Goal: Transaction & Acquisition: Purchase product/service

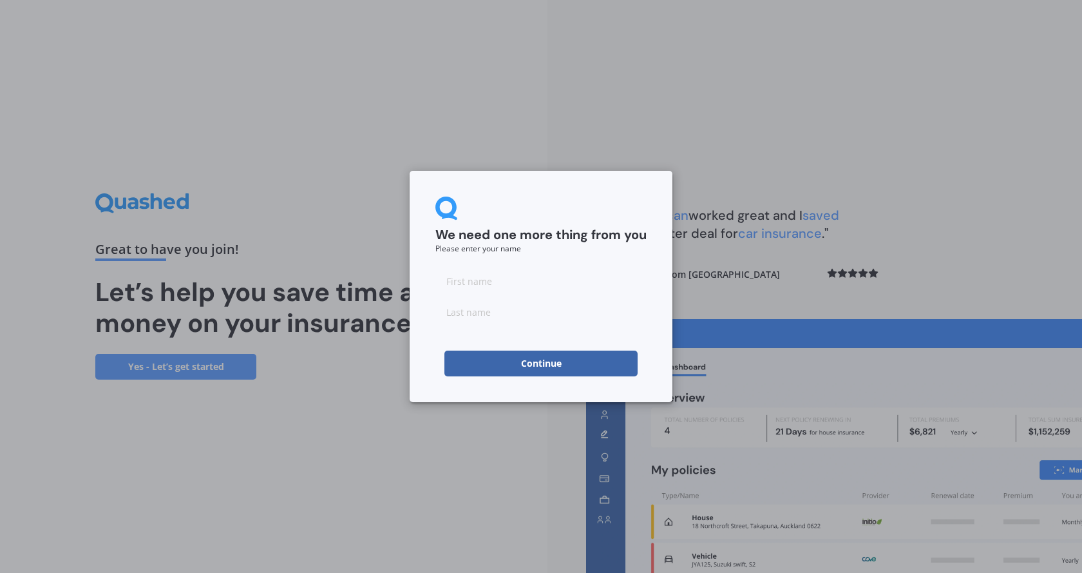
click at [517, 281] on input at bounding box center [540, 281] width 211 height 26
type input "Tessa"
type input "Neame"
click at [549, 355] on button "Continue" at bounding box center [540, 363] width 193 height 26
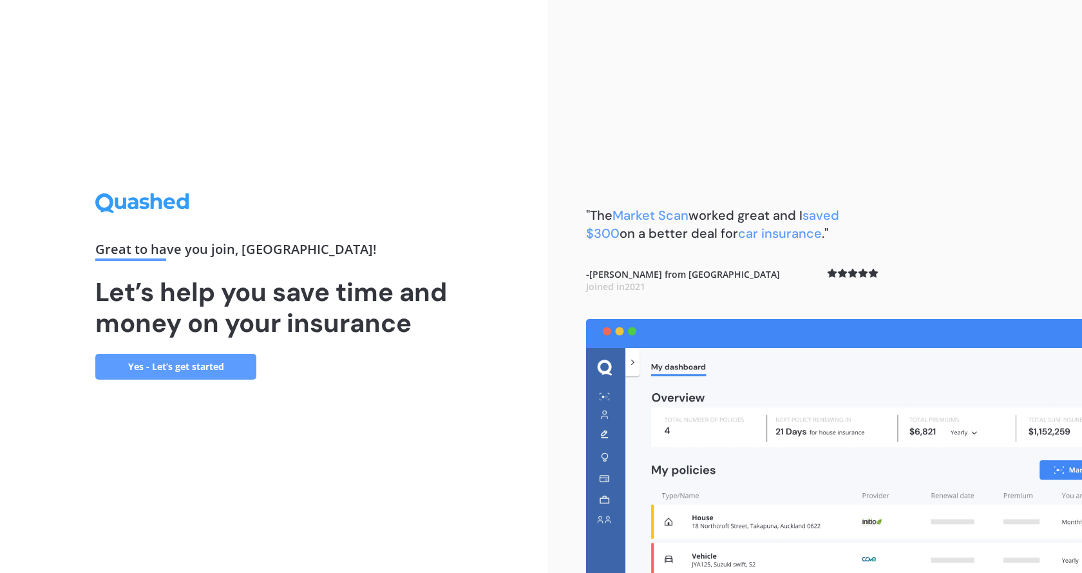
click at [188, 364] on link "Yes - Let’s get started" at bounding box center [175, 367] width 161 height 26
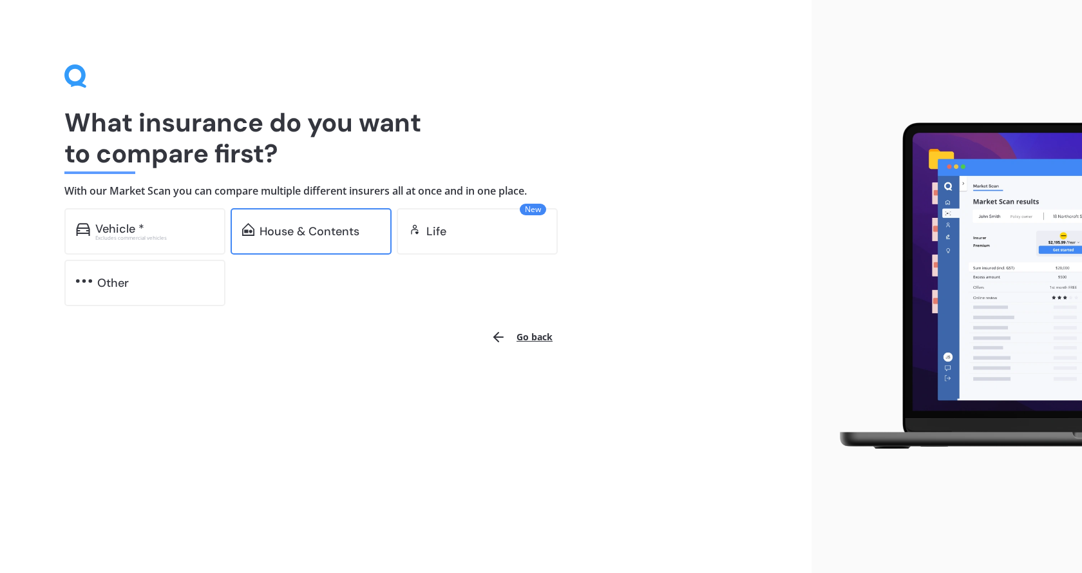
click at [338, 221] on div "House & Contents" at bounding box center [311, 231] width 161 height 46
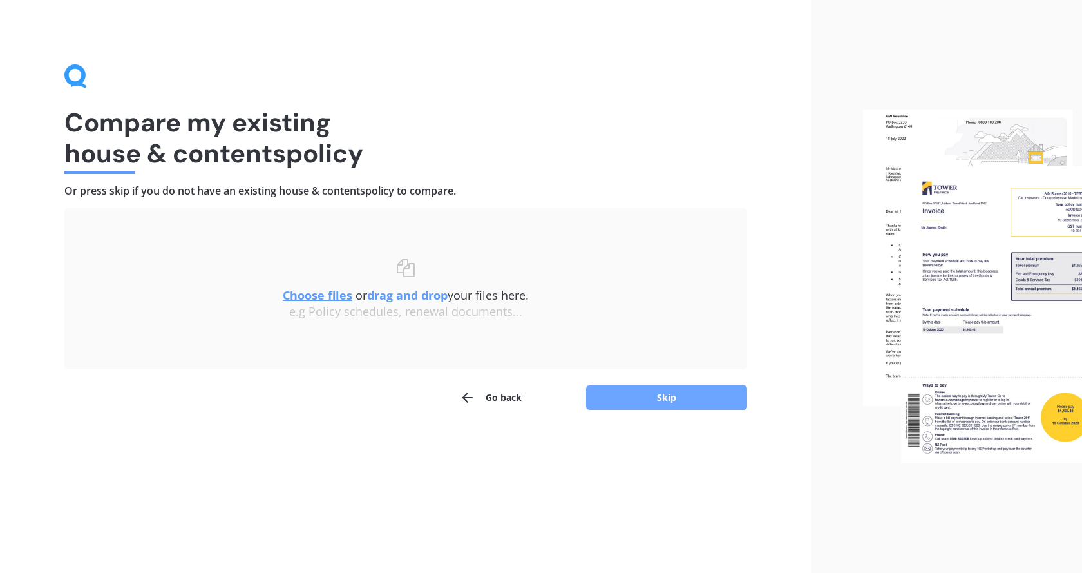
click at [650, 401] on button "Skip" at bounding box center [666, 397] width 161 height 24
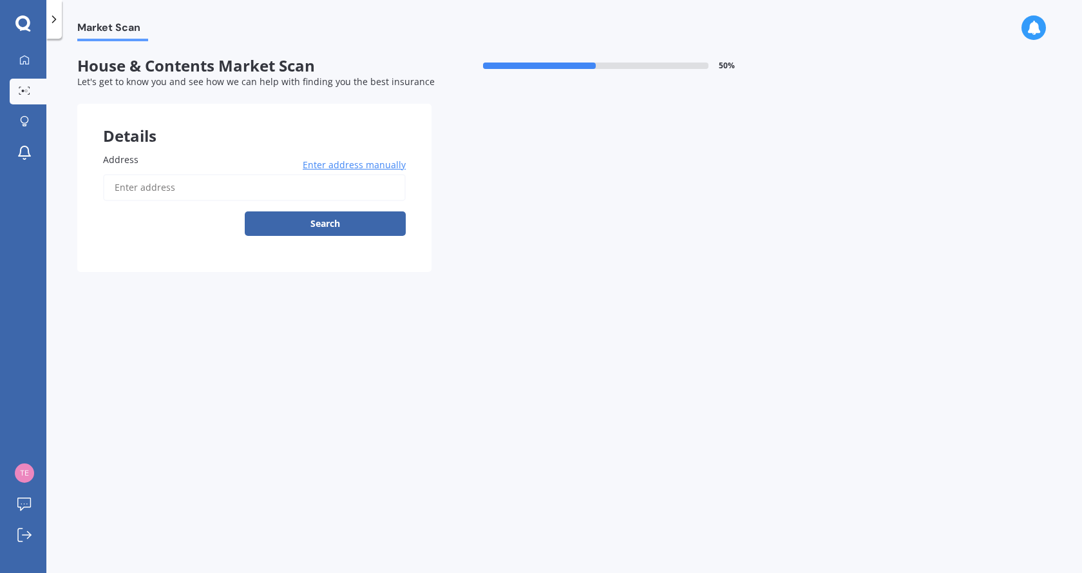
click at [166, 190] on input "Address" at bounding box center [254, 187] width 303 height 27
type input "[STREET_ADDRESS]"
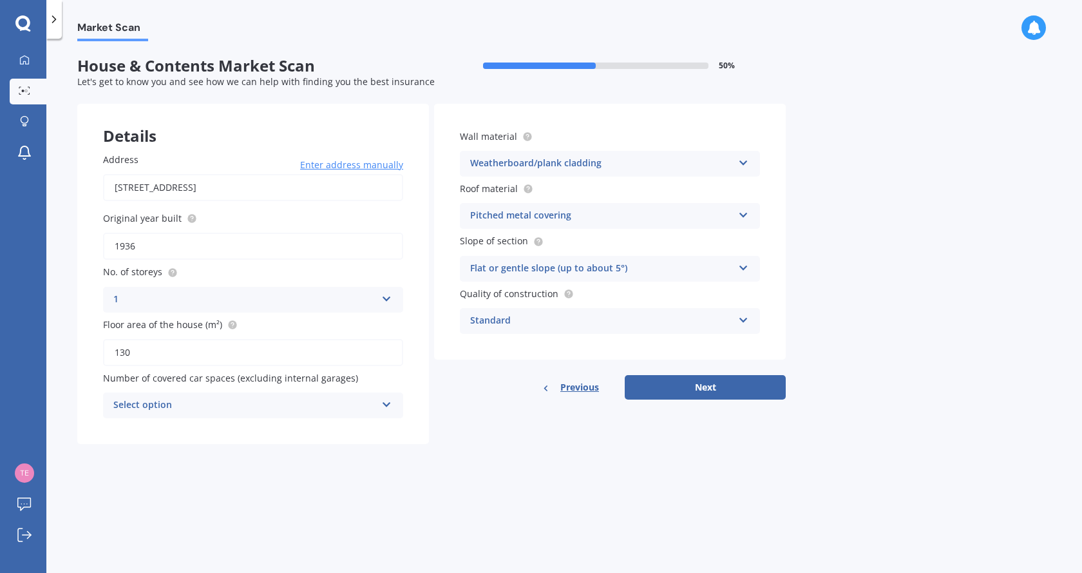
click at [368, 401] on div "Select option" at bounding box center [244, 404] width 263 height 15
click at [128, 452] on div "1" at bounding box center [253, 453] width 299 height 23
click at [579, 531] on div "Market Scan House & Contents Market Scan 50 % Let's get to know you and see how…" at bounding box center [564, 308] width 1036 height 534
click at [746, 385] on button "Next" at bounding box center [705, 387] width 161 height 24
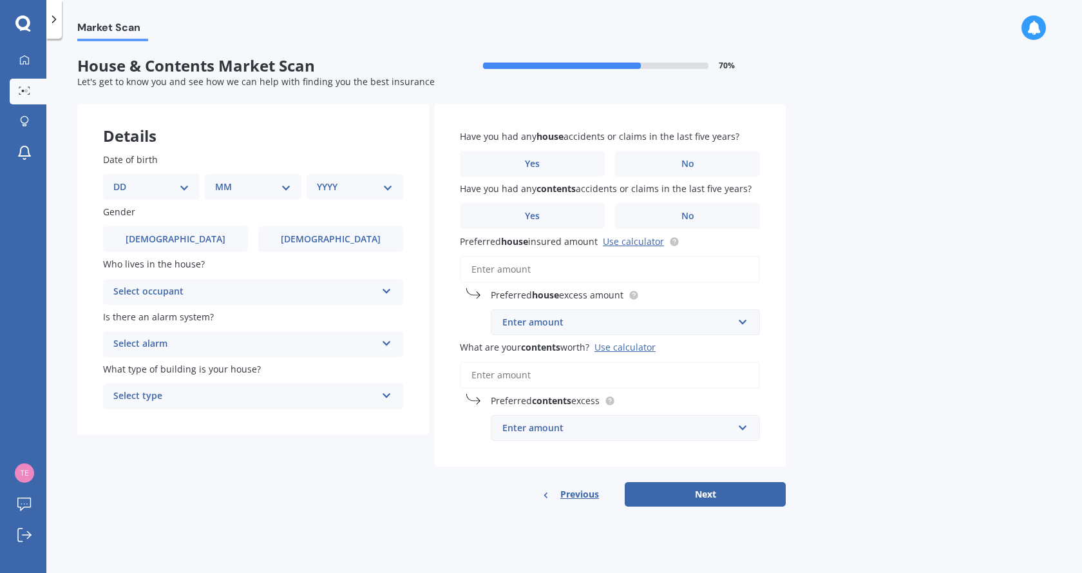
click at [173, 186] on select "DD 01 02 03 04 05 06 07 08 09 10 11 12 13 14 15 16 17 18 19 20 21 22 23 24 25 2…" at bounding box center [151, 187] width 76 height 14
select select "06"
click at [124, 180] on select "DD 01 02 03 04 05 06 07 08 09 10 11 12 13 14 15 16 17 18 19 20 21 22 23 24 25 2…" at bounding box center [151, 187] width 76 height 14
click at [273, 173] on div "Date of birth DD 01 02 03 04 05 06 07 08 09 10 11 12 13 14 15 16 17 18 19 20 21…" at bounding box center [253, 176] width 300 height 47
click at [272, 186] on select "MM 01 02 03 04 05 06 07 08 09 10 11 12" at bounding box center [255, 187] width 71 height 14
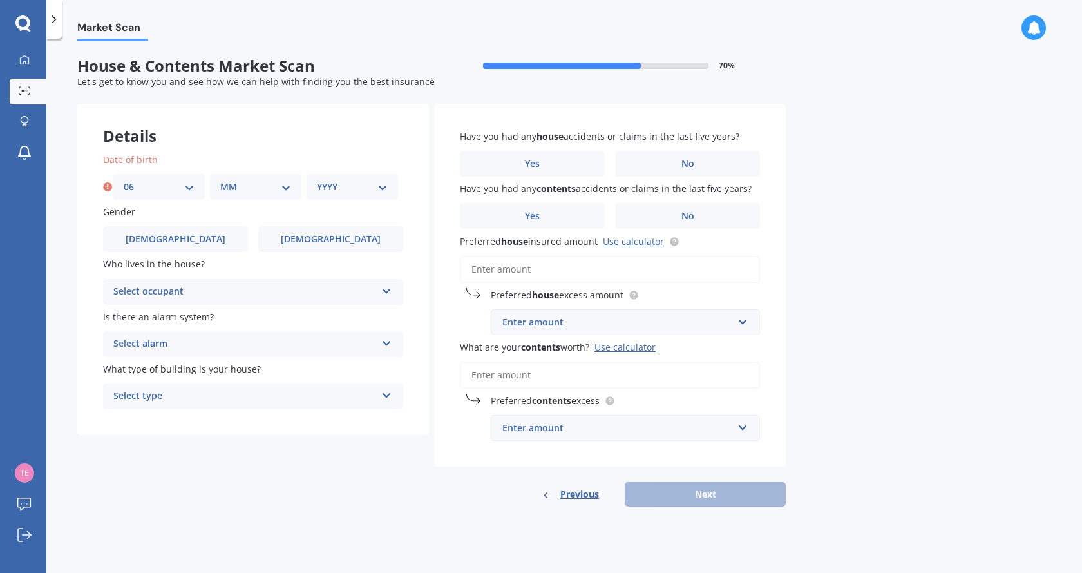
select select "06"
click at [220, 180] on select "MM 01 02 03 04 05 06 07 08 09 10 11 12" at bounding box center [255, 187] width 71 height 14
click at [358, 186] on select "YYYY 2009 2008 2007 2006 2005 2004 2003 2002 2001 2000 1999 1998 1997 1996 1995…" at bounding box center [352, 187] width 71 height 14
select select "1995"
click at [317, 180] on select "YYYY 2009 2008 2007 2006 2005 2004 2003 2002 2001 2000 1999 1998 1997 1996 1995…" at bounding box center [352, 187] width 71 height 14
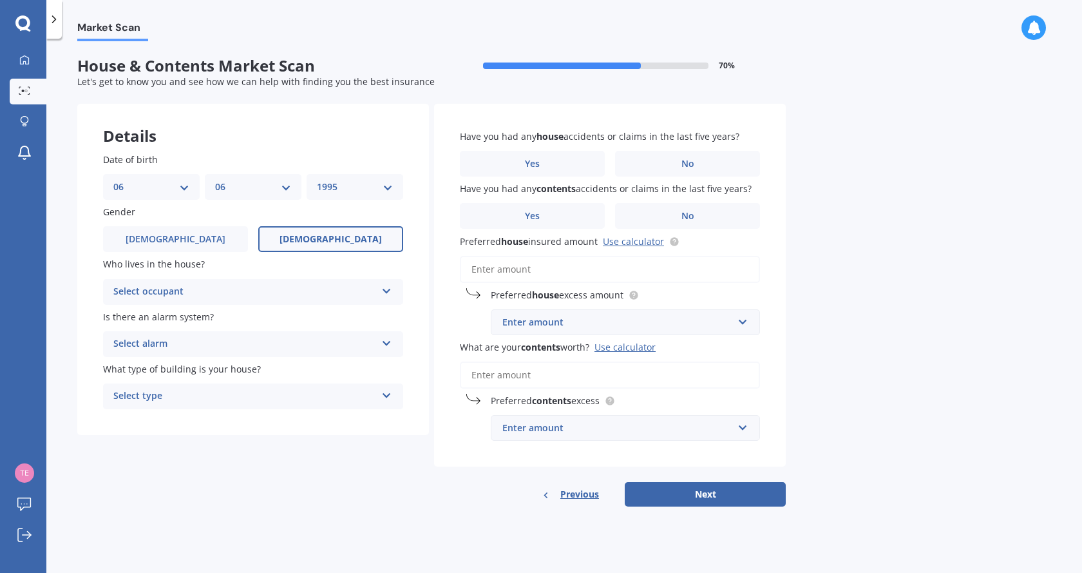
click at [308, 241] on label "[DEMOGRAPHIC_DATA]" at bounding box center [330, 239] width 145 height 26
click at [0, 0] on input "[DEMOGRAPHIC_DATA]" at bounding box center [0, 0] width 0 height 0
click at [251, 292] on div "Select occupant" at bounding box center [244, 291] width 263 height 15
click at [133, 320] on span "Owner" at bounding box center [128, 317] width 29 height 12
click at [220, 345] on div "Select alarm" at bounding box center [244, 343] width 263 height 15
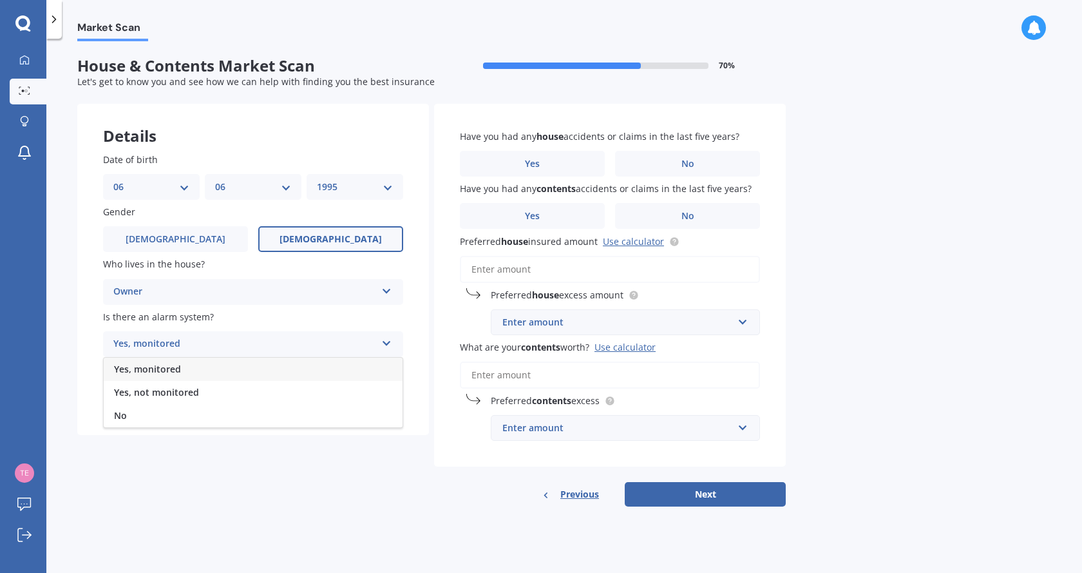
click at [145, 423] on div "No" at bounding box center [253, 415] width 299 height 23
click at [193, 396] on div "Select type" at bounding box center [244, 395] width 263 height 15
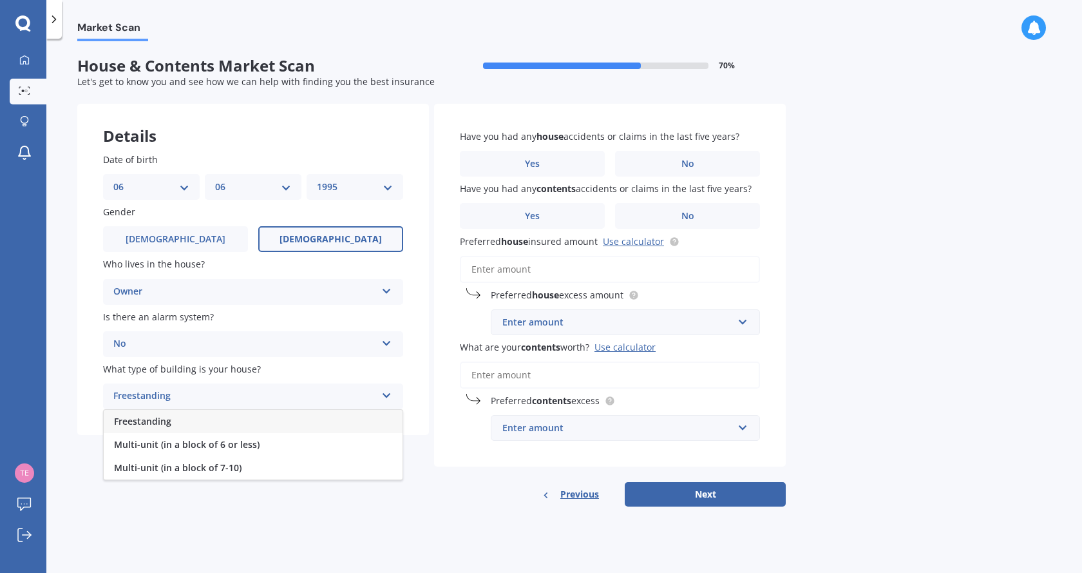
click at [200, 425] on div "Freestanding" at bounding box center [253, 421] width 299 height 23
click at [702, 166] on label "No" at bounding box center [687, 164] width 145 height 26
click at [0, 0] on input "No" at bounding box center [0, 0] width 0 height 0
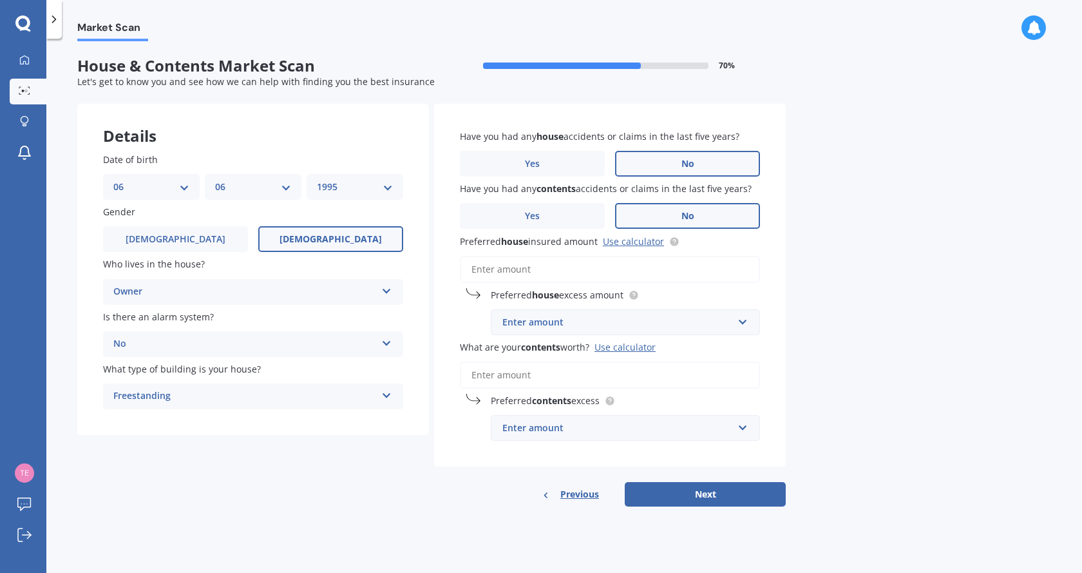
click at [659, 224] on label "No" at bounding box center [687, 216] width 145 height 26
click at [0, 0] on input "No" at bounding box center [0, 0] width 0 height 0
click at [593, 268] on input "Preferred house insured amount Use calculator" at bounding box center [610, 269] width 300 height 27
click at [635, 238] on link "Use calculator" at bounding box center [633, 241] width 61 height 12
click at [541, 419] on input "text" at bounding box center [621, 428] width 258 height 24
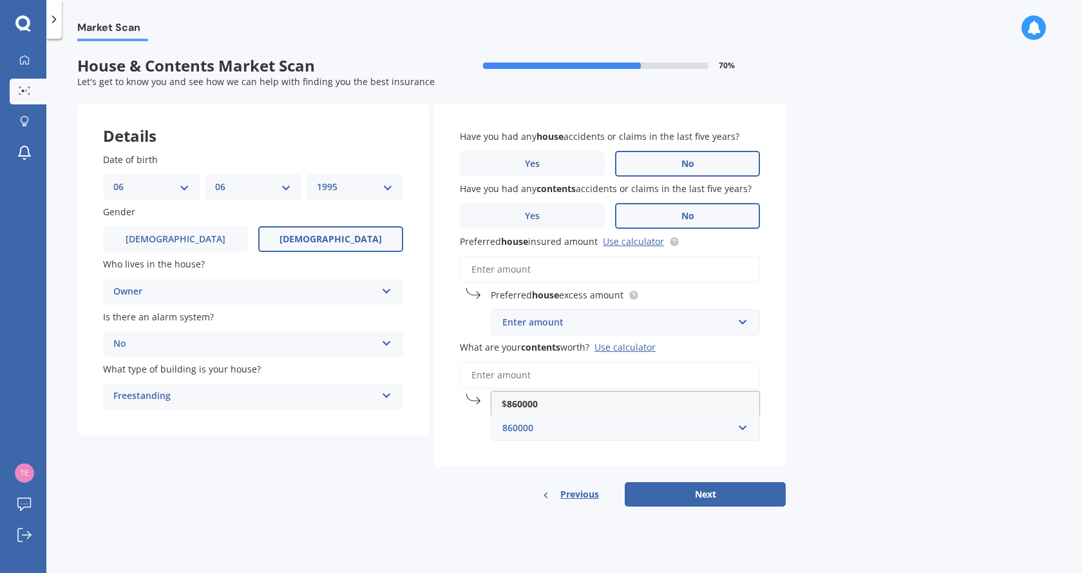
type input "860000"
click at [1002, 305] on div "Market Scan House & Contents Market Scan 70 % Let's get to know you and see how…" at bounding box center [564, 308] width 1036 height 534
click at [566, 319] on div "Enter amount" at bounding box center [617, 322] width 231 height 14
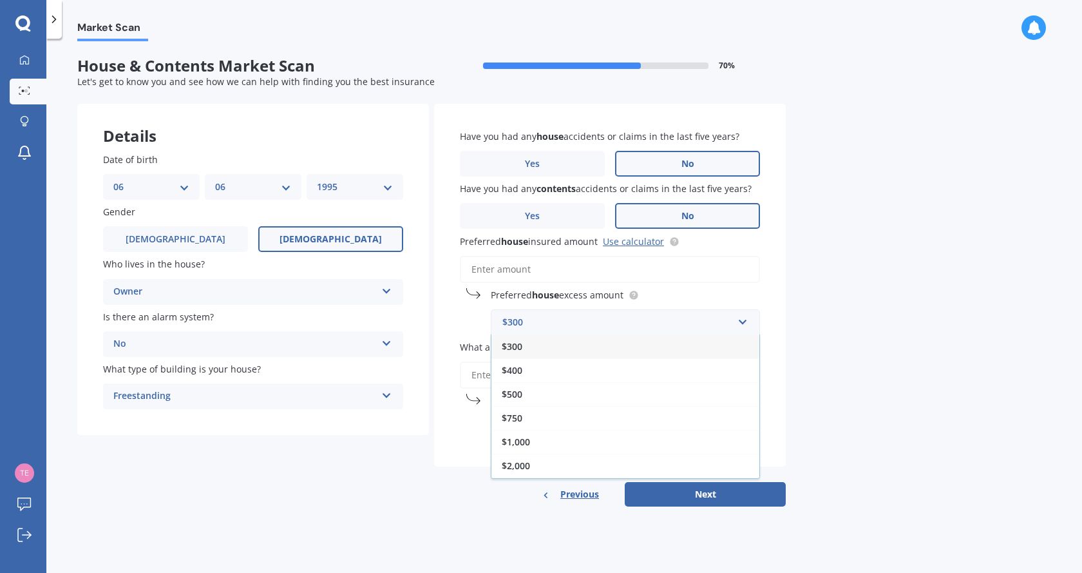
click at [918, 322] on div "Market Scan House & Contents Market Scan 70 % Let's get to know you and see how…" at bounding box center [564, 308] width 1036 height 534
click at [534, 277] on input "Preferred house insured amount Use calculator" at bounding box center [610, 269] width 300 height 27
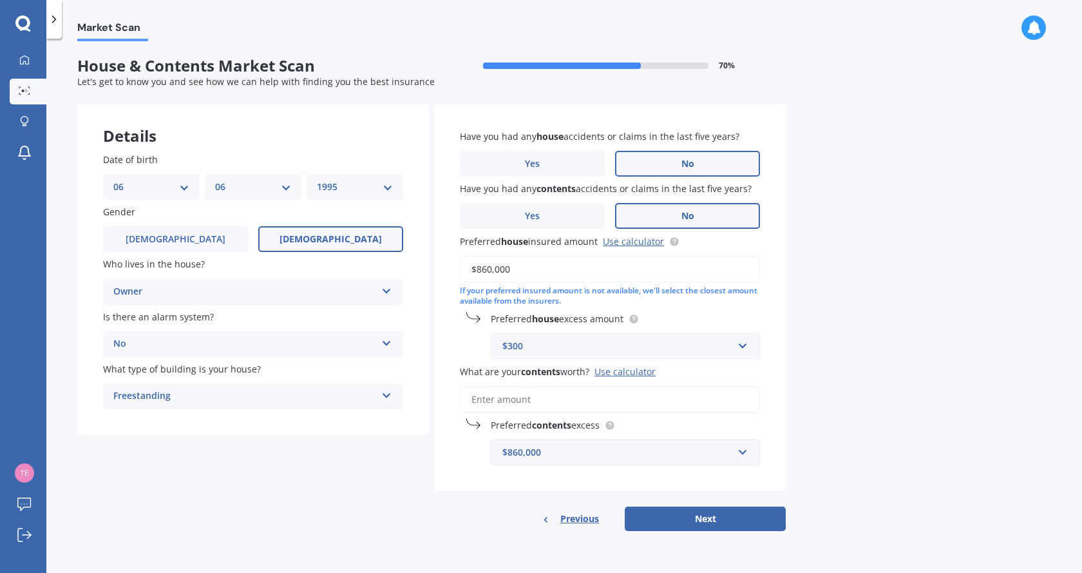
type input "$860,000"
drag, startPoint x: 561, startPoint y: 461, endPoint x: 405, endPoint y: 450, distance: 156.2
click at [420, 459] on div "Details Date of birth DD 01 02 03 04 05 06 07 08 09 10 11 12 13 14 15 16 17 18 …" at bounding box center [431, 317] width 709 height 427
click at [741, 457] on input "text" at bounding box center [621, 452] width 258 height 24
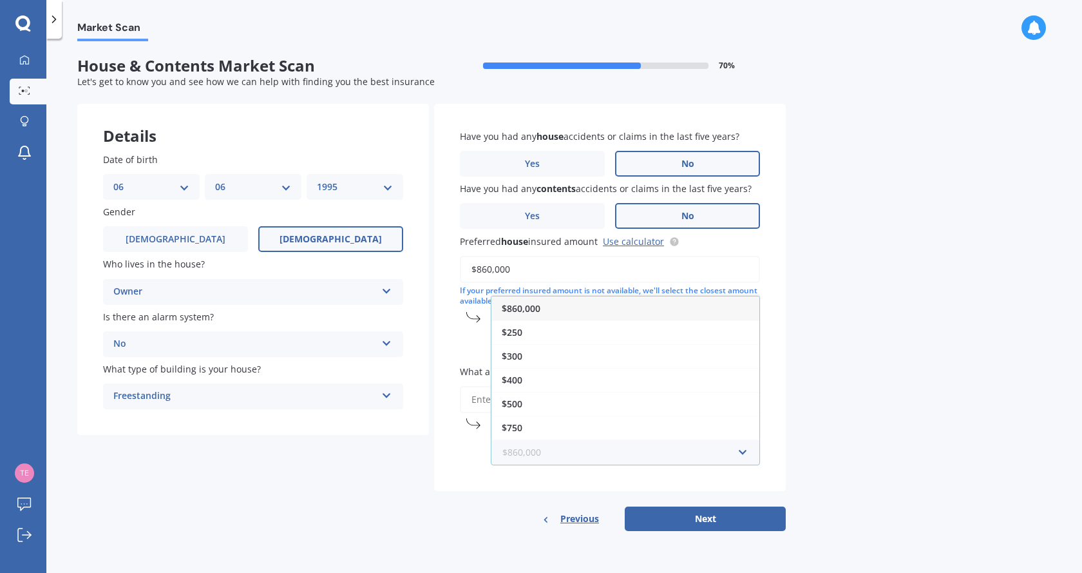
click at [539, 455] on input "text" at bounding box center [621, 452] width 258 height 24
click at [954, 365] on div "Market Scan House & Contents Market Scan 70 % Let's get to know you and see how…" at bounding box center [564, 308] width 1036 height 534
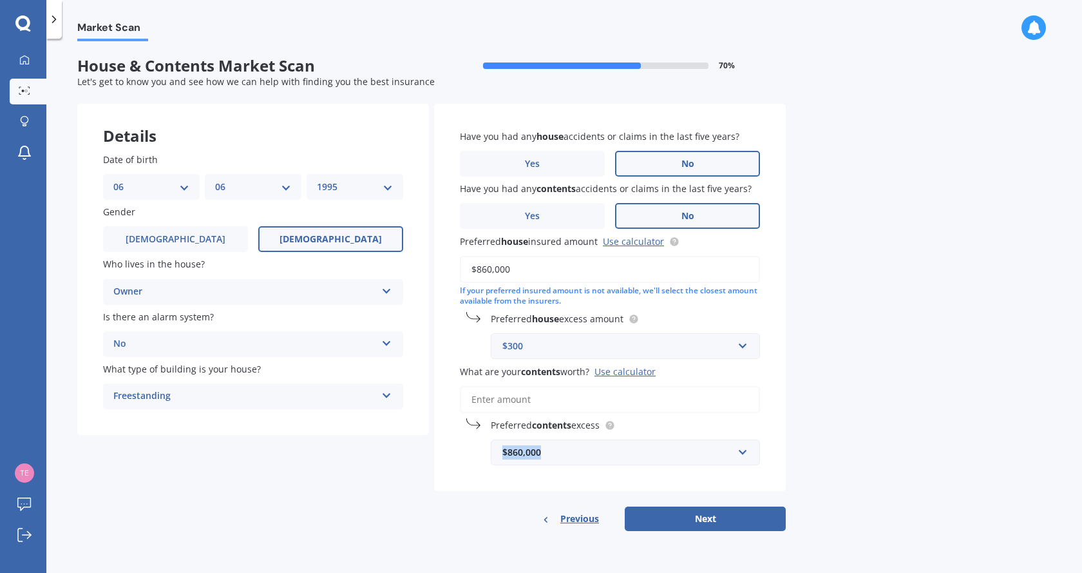
drag, startPoint x: 495, startPoint y: 448, endPoint x: 446, endPoint y: 447, distance: 49.6
click at [446, 447] on div "Have you had any house accidents or claims in the last five years? Yes No Have …" at bounding box center [610, 297] width 352 height 387
click at [590, 457] on div "$860,000" at bounding box center [617, 452] width 231 height 14
click at [913, 372] on div "Market Scan House & Contents Market Scan 70 % Let's get to know you and see how…" at bounding box center [564, 308] width 1036 height 534
click at [571, 349] on div "$300" at bounding box center [617, 346] width 231 height 14
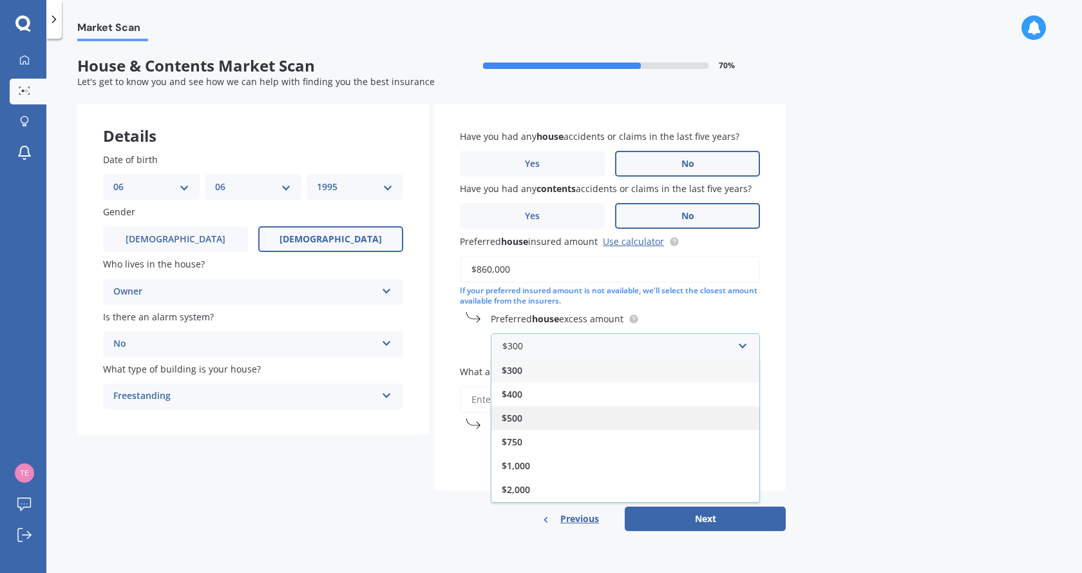
click at [523, 414] on div "$500" at bounding box center [626, 418] width 268 height 24
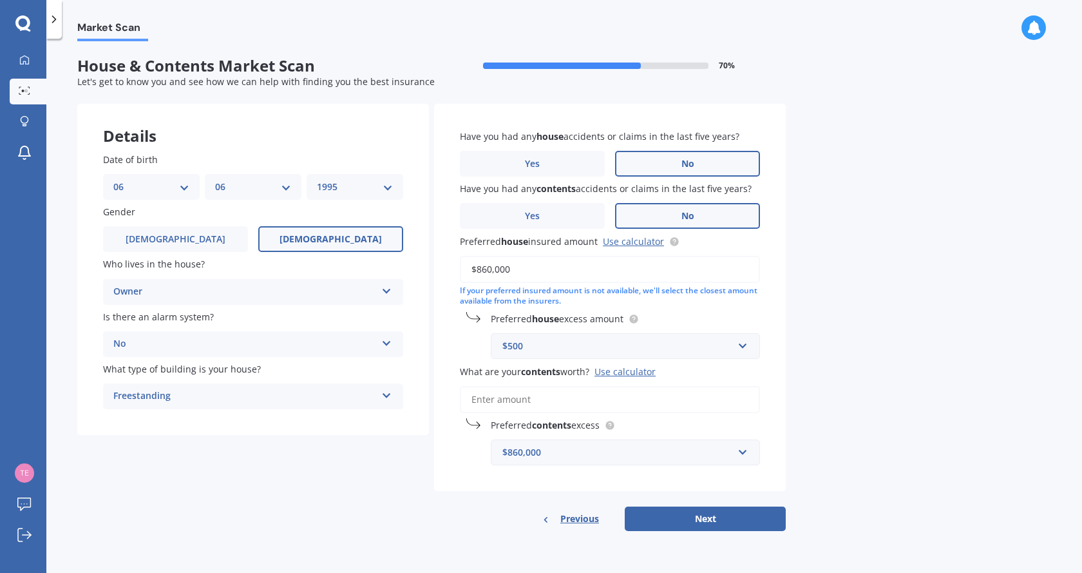
click at [876, 413] on div "Market Scan House & Contents Market Scan 70 % Let's get to know you and see how…" at bounding box center [564, 308] width 1036 height 534
click at [596, 398] on input "What are your contents worth? Use calculator" at bounding box center [610, 399] width 300 height 27
click at [582, 447] on div "$860,000" at bounding box center [617, 452] width 231 height 14
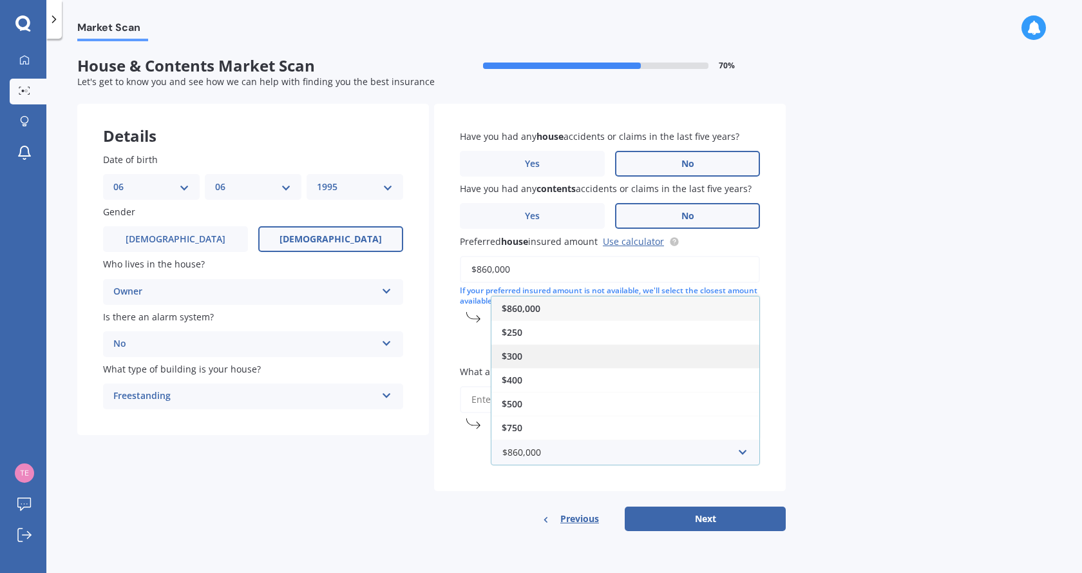
click at [533, 352] on div "$300" at bounding box center [626, 356] width 268 height 24
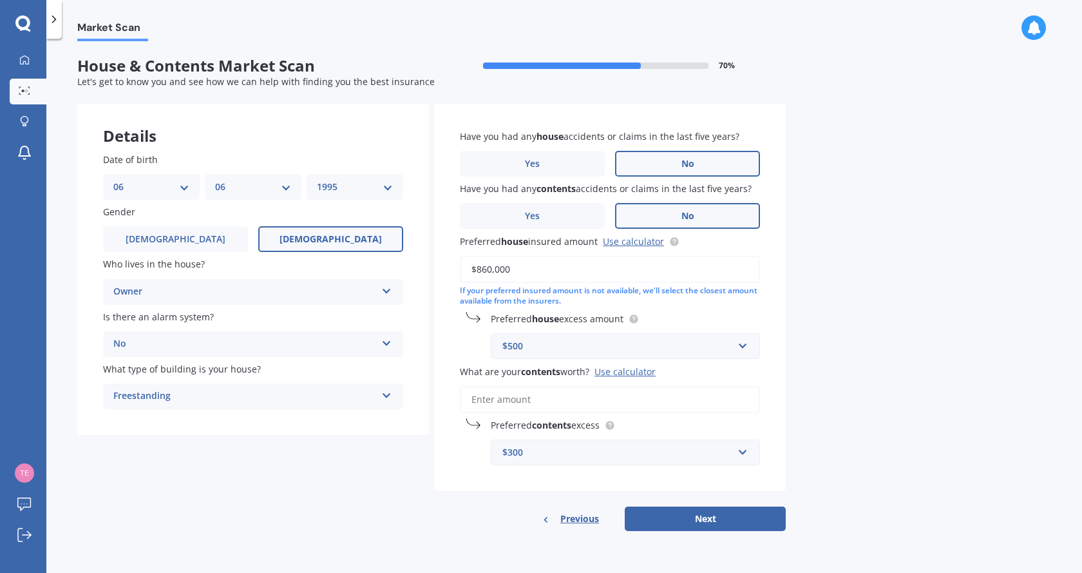
click at [552, 396] on input "What are your contents worth? Use calculator" at bounding box center [610, 399] width 300 height 27
click at [611, 369] on div "Use calculator" at bounding box center [625, 371] width 61 height 12
click at [611, 386] on input "What are your contents worth? Use calculator" at bounding box center [610, 399] width 300 height 27
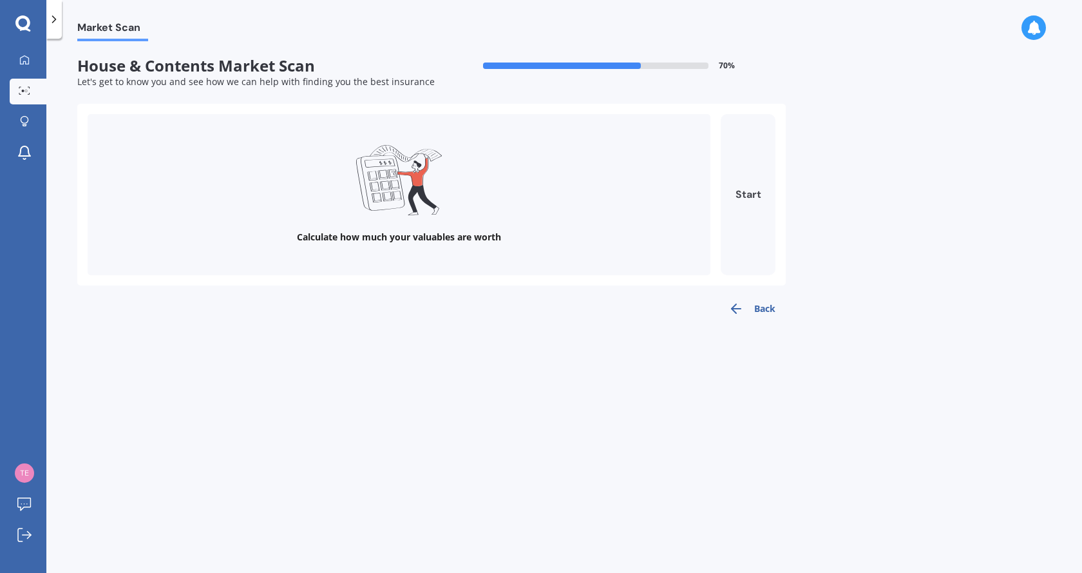
click at [764, 228] on button "Start" at bounding box center [748, 194] width 55 height 161
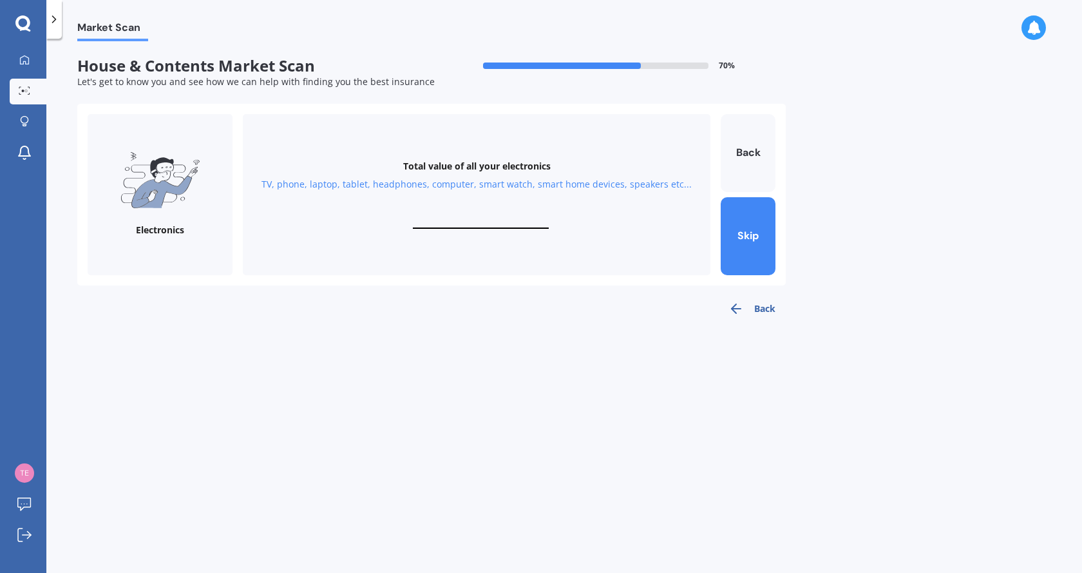
click at [450, 217] on input "text" at bounding box center [481, 222] width 136 height 12
type input "$7,000"
click at [749, 225] on button "Next" at bounding box center [748, 236] width 55 height 78
drag, startPoint x: 472, startPoint y: 213, endPoint x: 479, endPoint y: 224, distance: 13.6
click at [472, 214] on div "Total value of your personal items Clothes, shoes, hats, bags, make up, accesso…" at bounding box center [477, 194] width 468 height 161
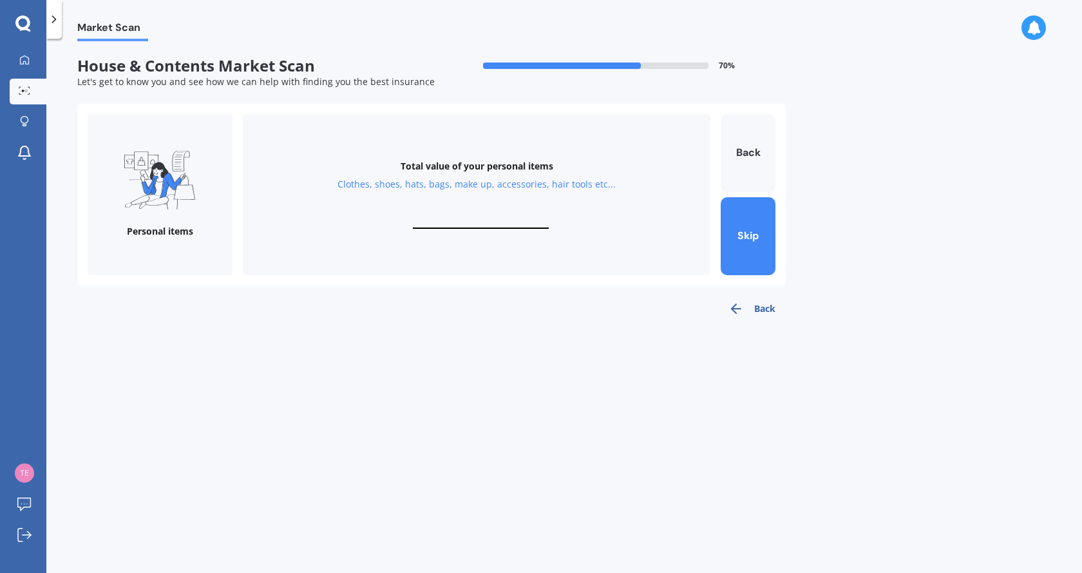
click at [479, 225] on input "text" at bounding box center [481, 222] width 136 height 12
type input "$1"
type input "$8,000"
click at [745, 234] on button "Next" at bounding box center [748, 236] width 55 height 78
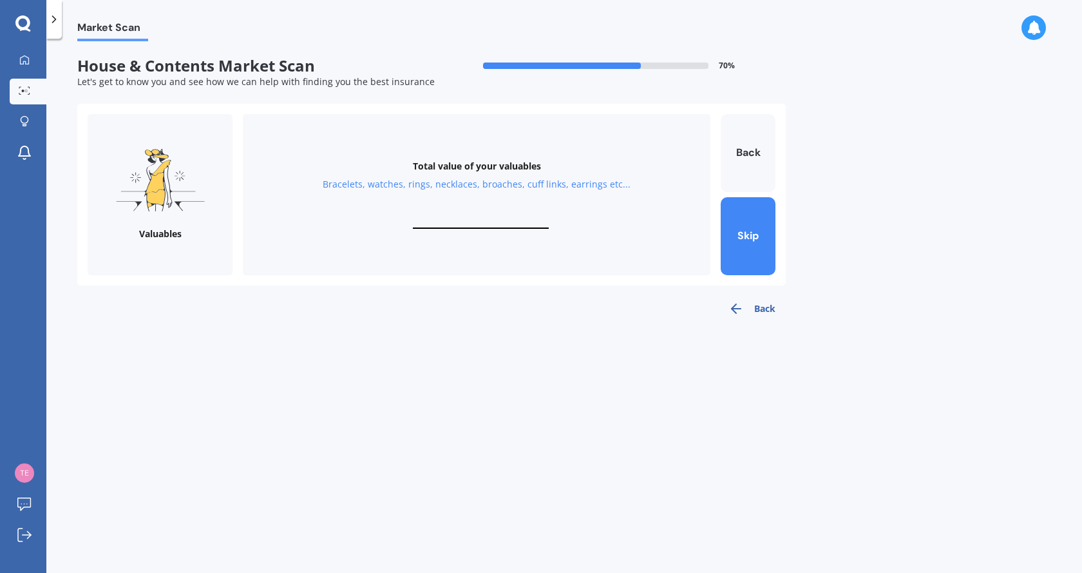
click at [474, 222] on input "text" at bounding box center [481, 222] width 136 height 12
type input "$200"
click at [754, 211] on button "Next" at bounding box center [748, 236] width 55 height 78
click at [489, 211] on div "Total value of your kitchen items Kitchen appliances, utensils, china, glasswar…" at bounding box center [477, 194] width 468 height 161
click at [483, 220] on input "text" at bounding box center [481, 222] width 136 height 12
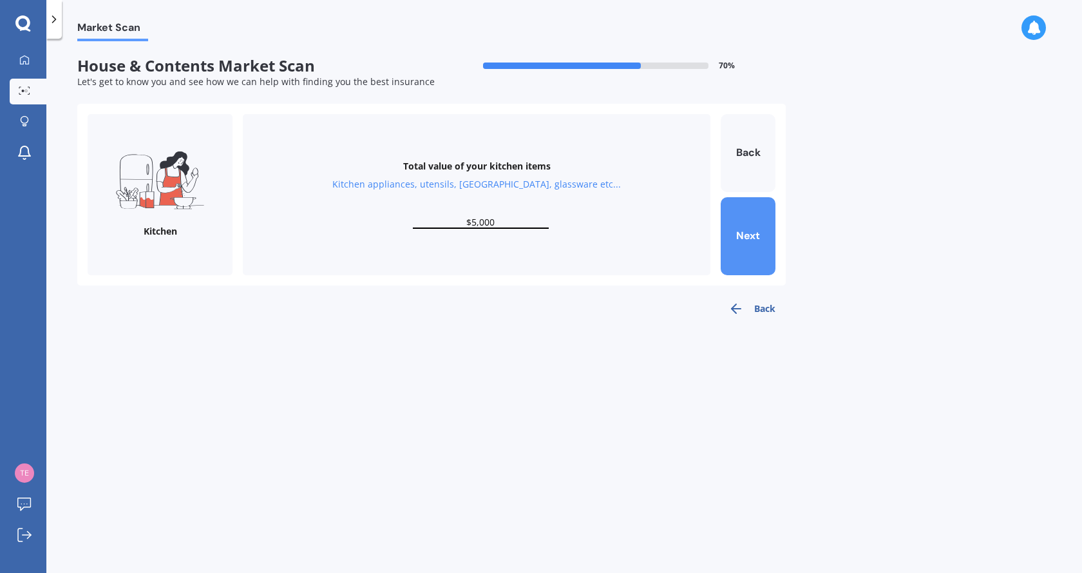
type input "$5,000"
click at [758, 242] on button "Next" at bounding box center [748, 236] width 55 height 78
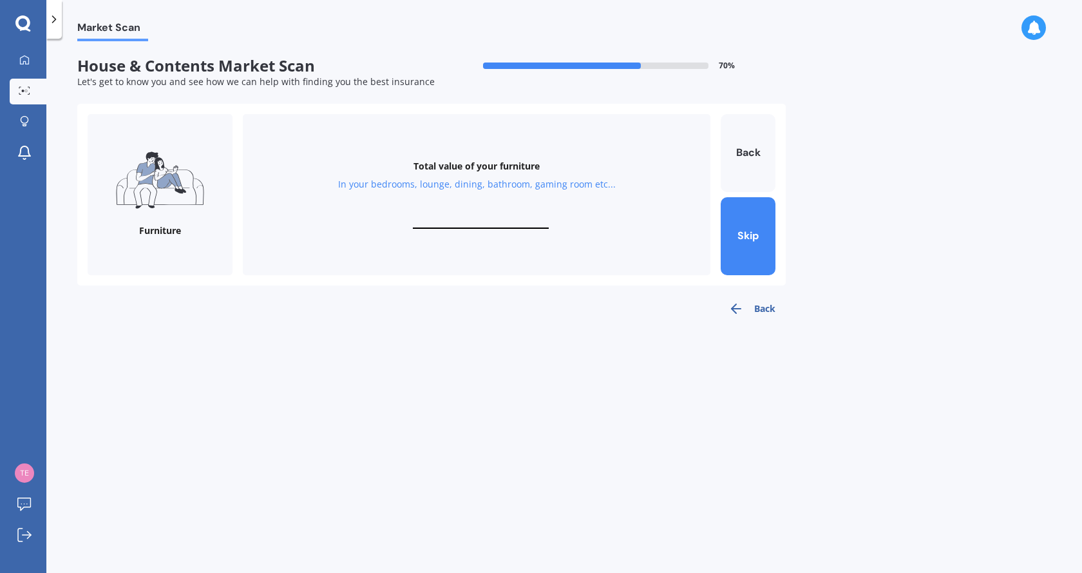
click at [481, 223] on input "text" at bounding box center [481, 222] width 136 height 12
type input "$10,000"
click at [742, 240] on button "Next" at bounding box center [748, 236] width 55 height 78
click at [498, 219] on input "text" at bounding box center [481, 222] width 136 height 12
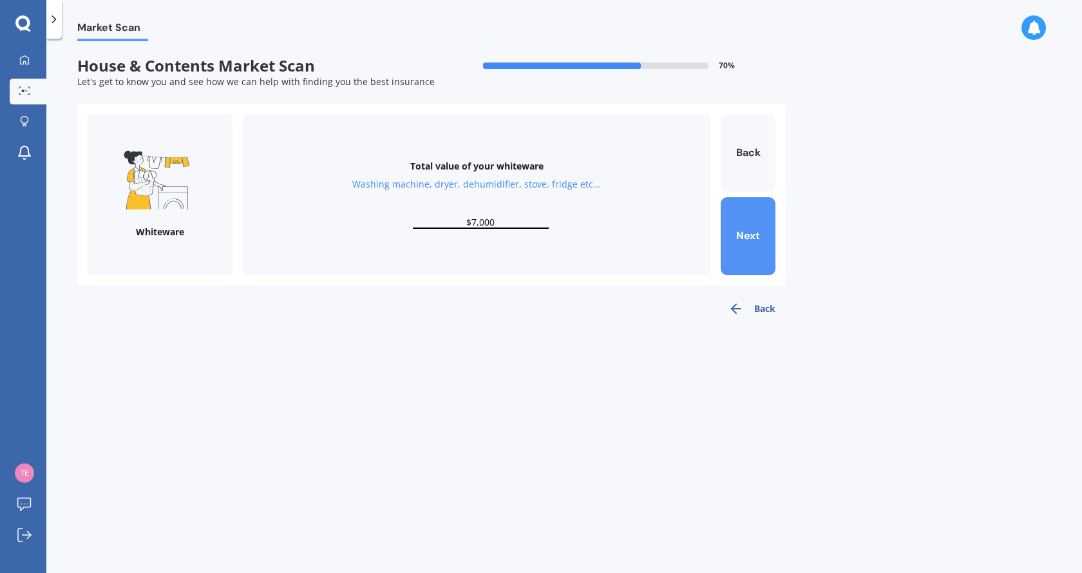
type input "$7,000"
click at [734, 219] on button "Next" at bounding box center [748, 236] width 55 height 78
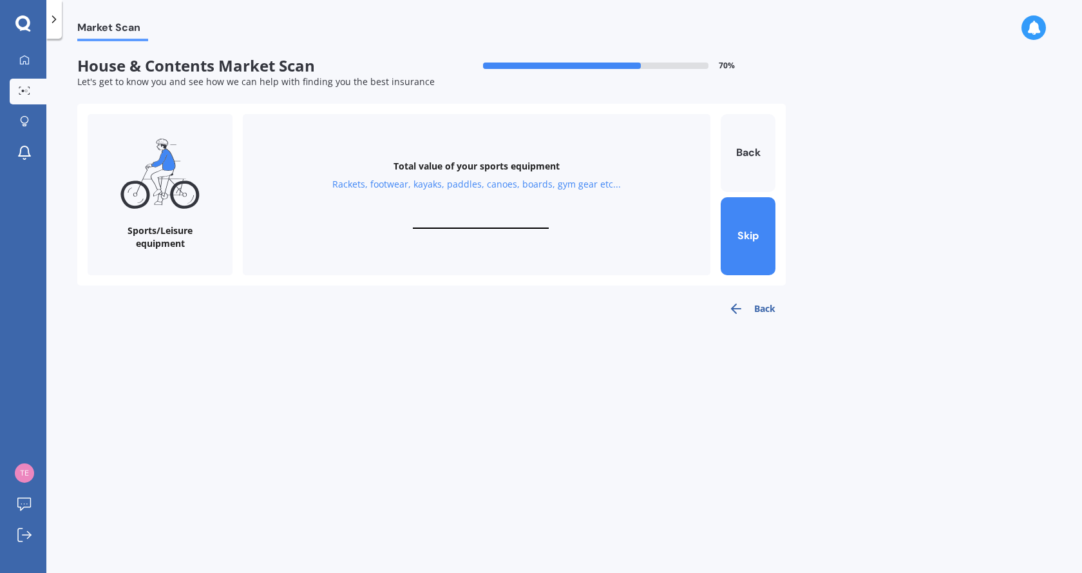
click at [492, 221] on input "text" at bounding box center [481, 222] width 136 height 12
type input "$2"
type input "$2,000"
click at [746, 245] on button "Next" at bounding box center [748, 236] width 55 height 78
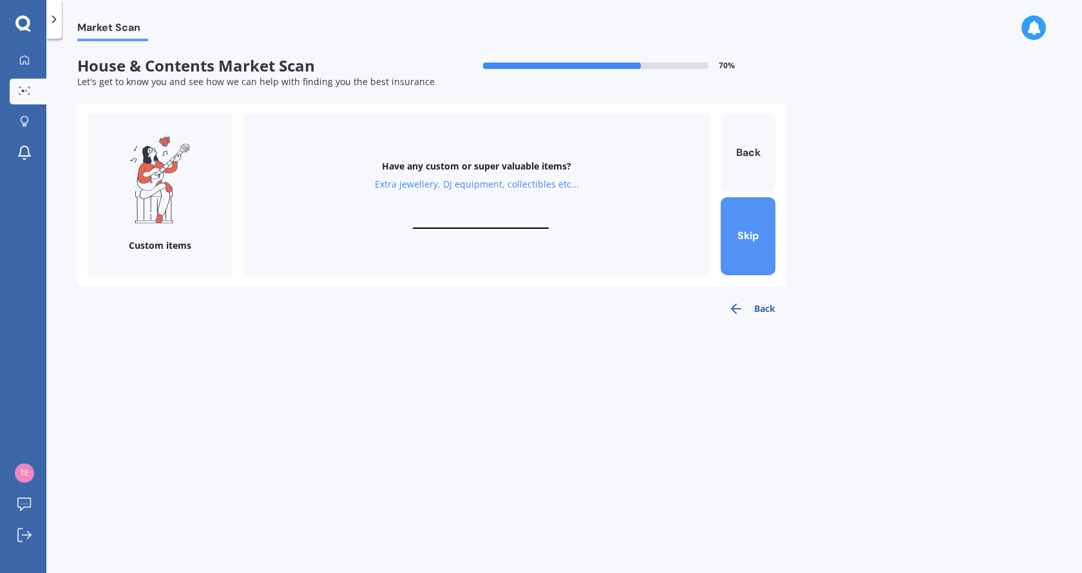
click at [755, 234] on button "Skip" at bounding box center [748, 236] width 55 height 78
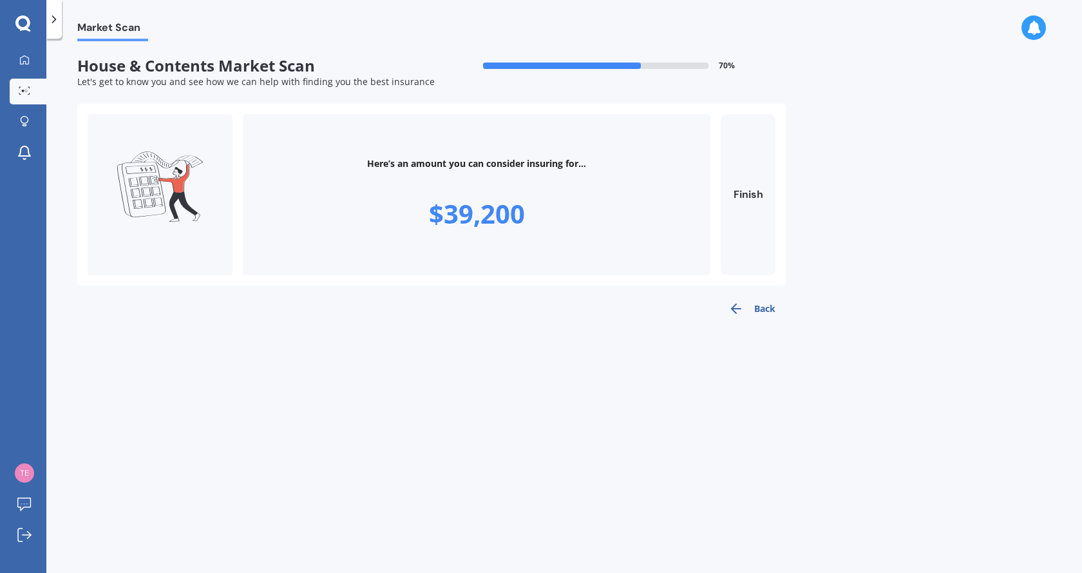
click at [758, 201] on button "Finish" at bounding box center [748, 194] width 55 height 161
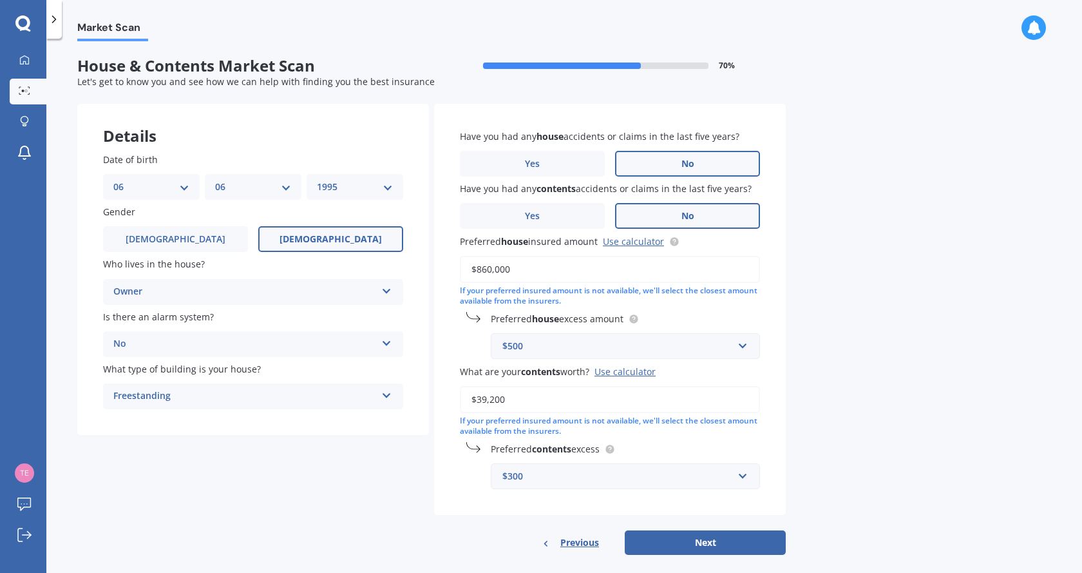
click at [531, 396] on input "$39,200" at bounding box center [610, 399] width 300 height 27
drag, startPoint x: 527, startPoint y: 402, endPoint x: 405, endPoint y: 399, distance: 121.8
click at [408, 399] on div "Details Date of birth DD 01 02 03 04 05 06 07 08 09 10 11 12 13 14 15 16 17 18 …" at bounding box center [431, 330] width 709 height 452
click at [489, 397] on input "$13,000" at bounding box center [610, 399] width 300 height 27
click at [486, 399] on input "$13,000" at bounding box center [610, 399] width 300 height 27
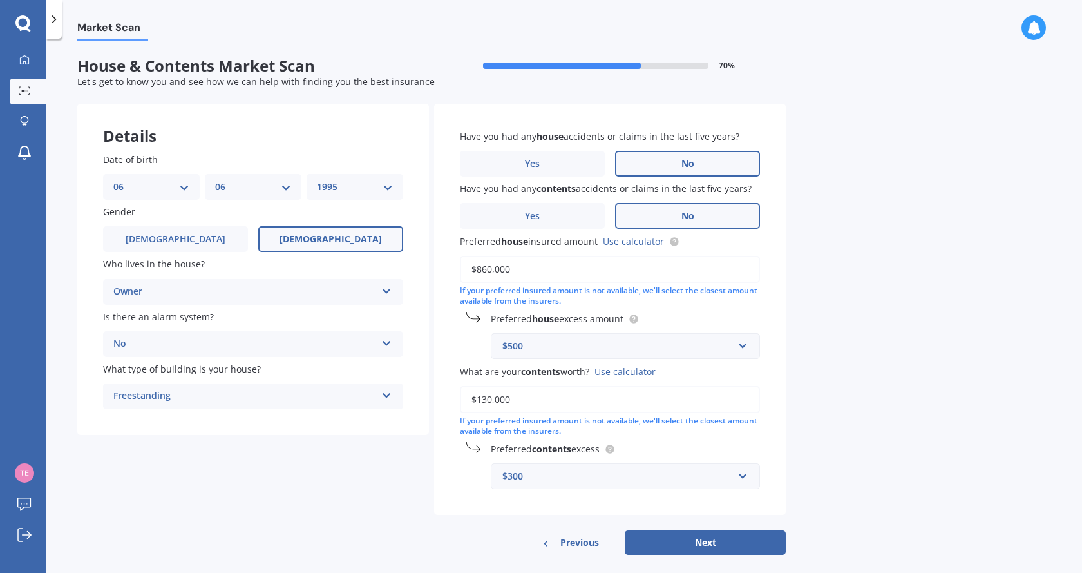
type input "$130,000"
click at [991, 492] on div "Market Scan House & Contents Market Scan 70 % Let's get to know you and see how…" at bounding box center [564, 308] width 1036 height 534
click at [711, 539] on button "Next" at bounding box center [705, 542] width 161 height 24
select select "06"
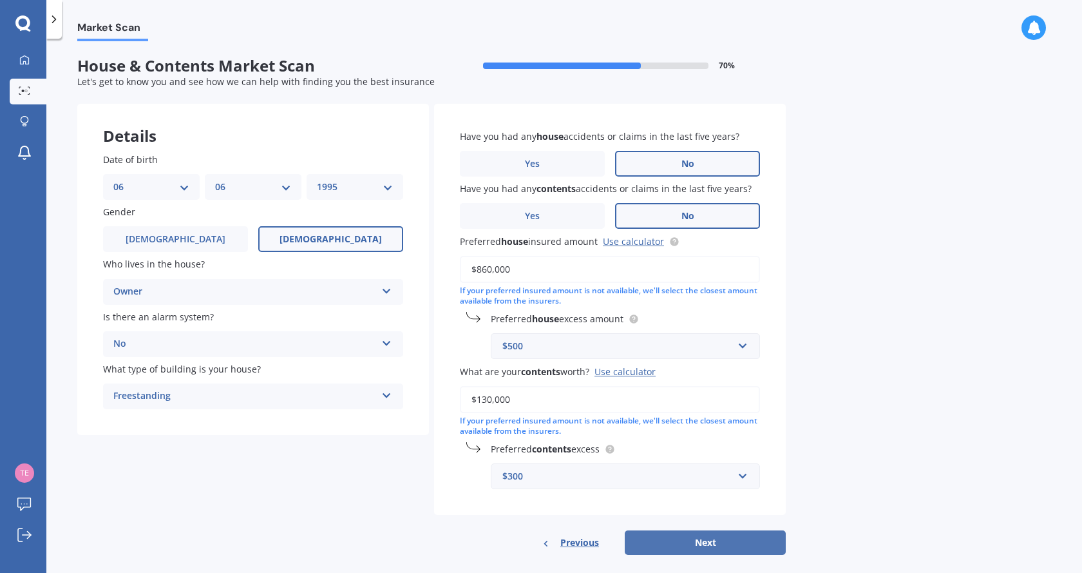
select select "1995"
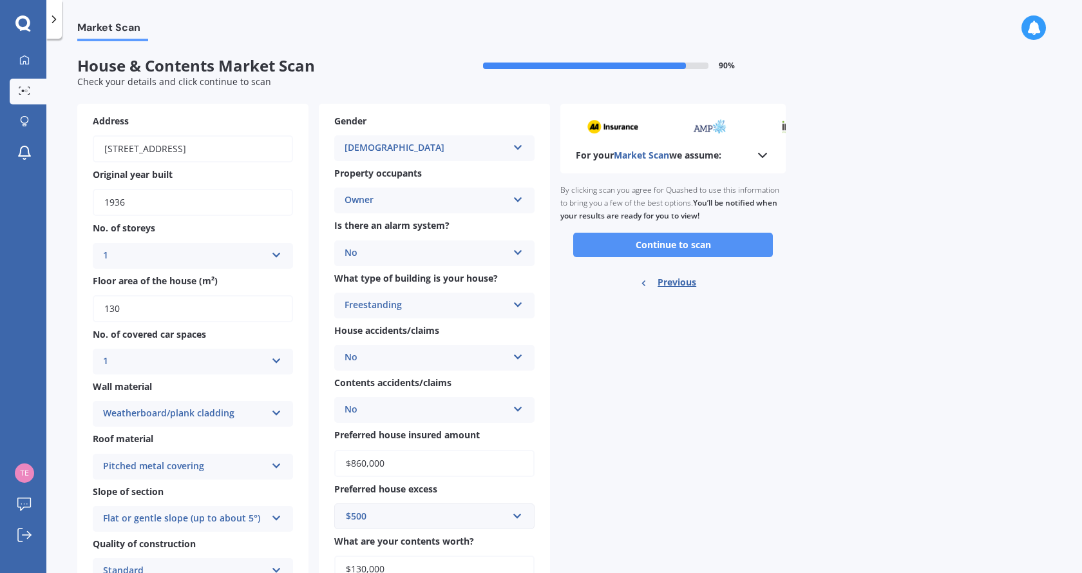
click at [667, 247] on button "Continue to scan" at bounding box center [673, 245] width 200 height 24
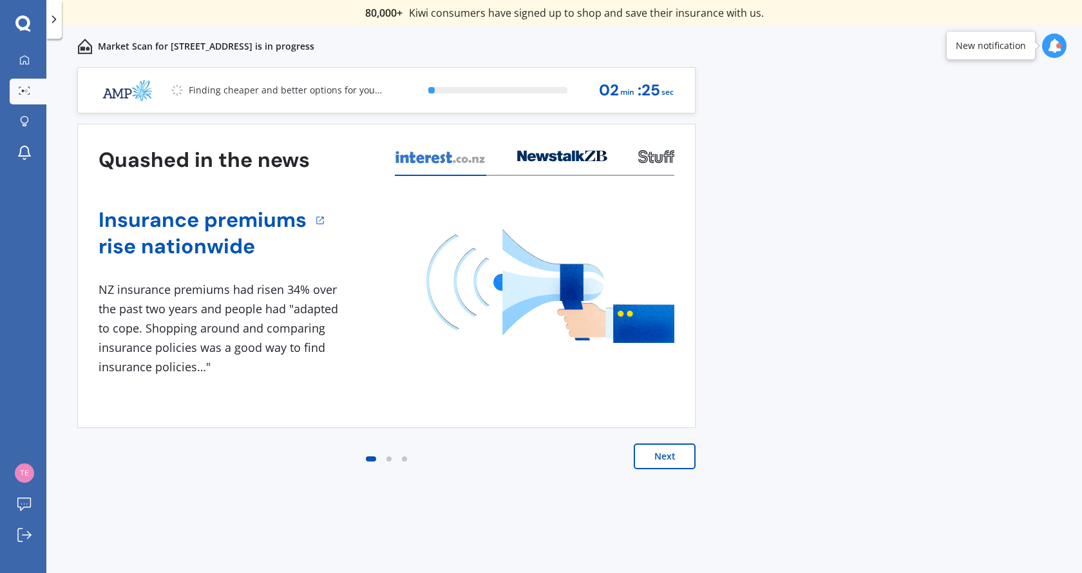
click at [678, 439] on div "Quashed in the news Insurance premiums rise nationwide 1 NZ insurance premiums …" at bounding box center [386, 309] width 618 height 371
click at [673, 453] on button "Next" at bounding box center [665, 456] width 62 height 26
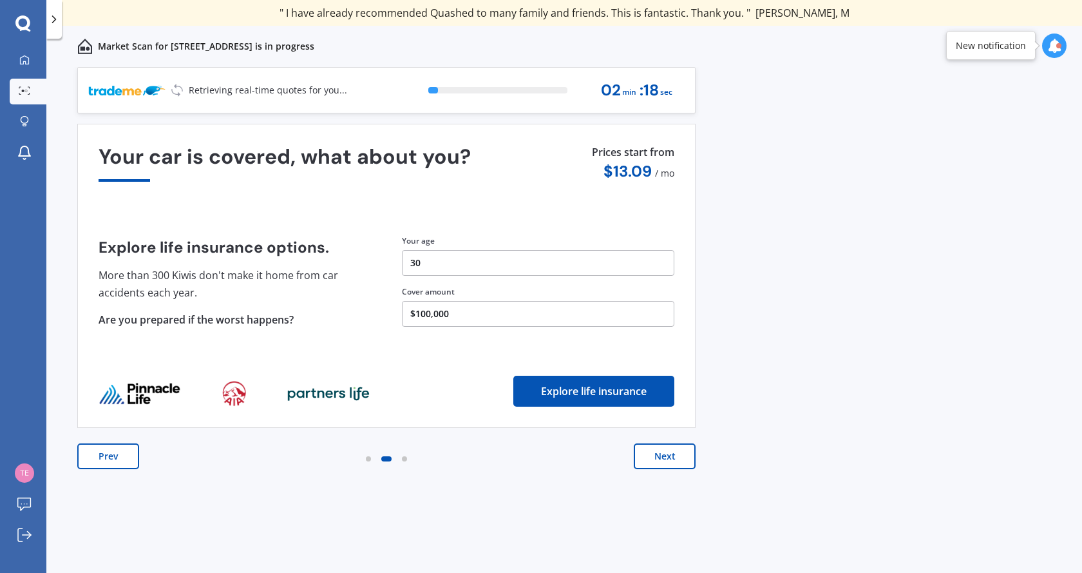
click at [658, 460] on button "Next" at bounding box center [665, 456] width 62 height 26
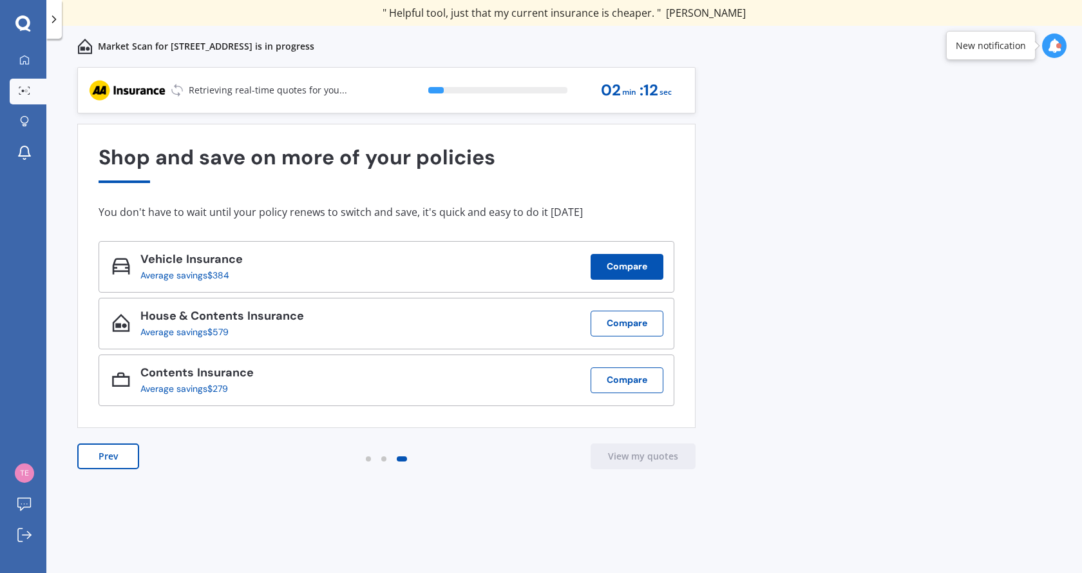
click at [618, 273] on button "Compare" at bounding box center [627, 267] width 73 height 26
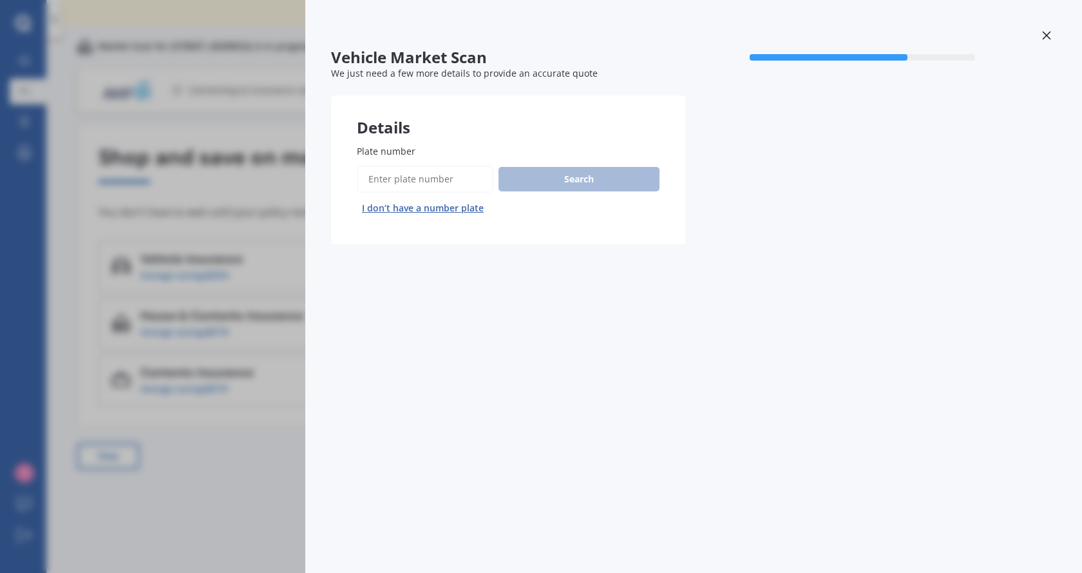
click at [442, 180] on input "Plate number" at bounding box center [425, 179] width 137 height 27
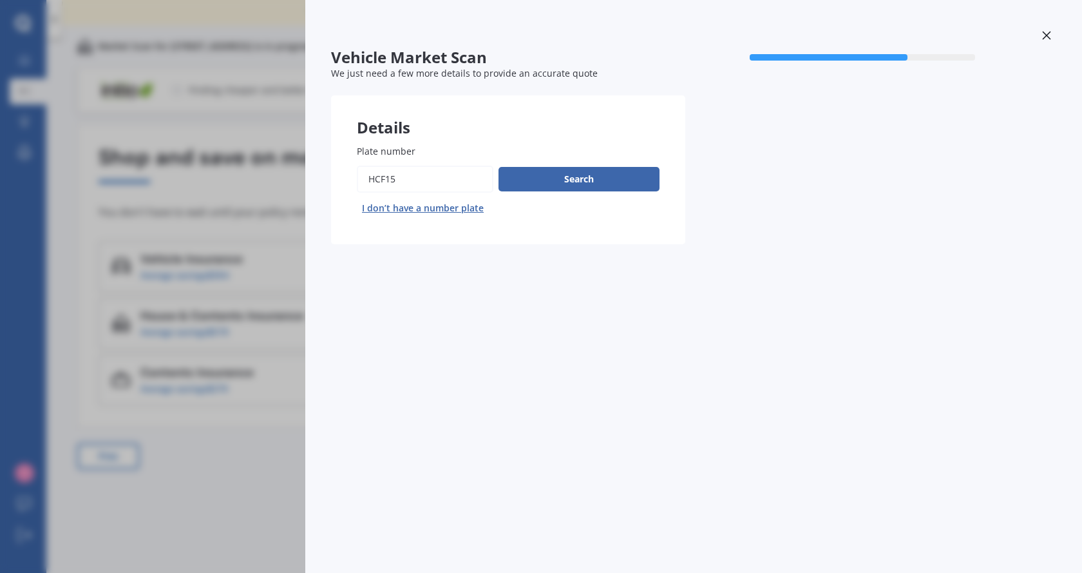
type input "hcf15"
click at [593, 165] on div "Plate number Search I don’t have a number plate" at bounding box center [508, 181] width 303 height 74
click at [584, 187] on button "Search" at bounding box center [579, 179] width 161 height 24
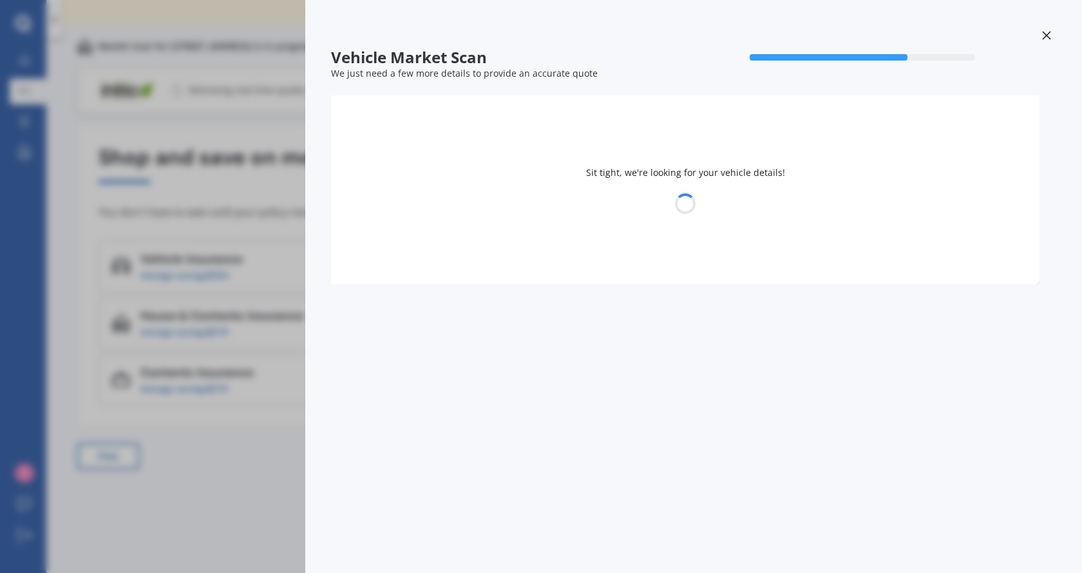
select select "FORD"
select select "KUGA"
select select "06"
select select "1995"
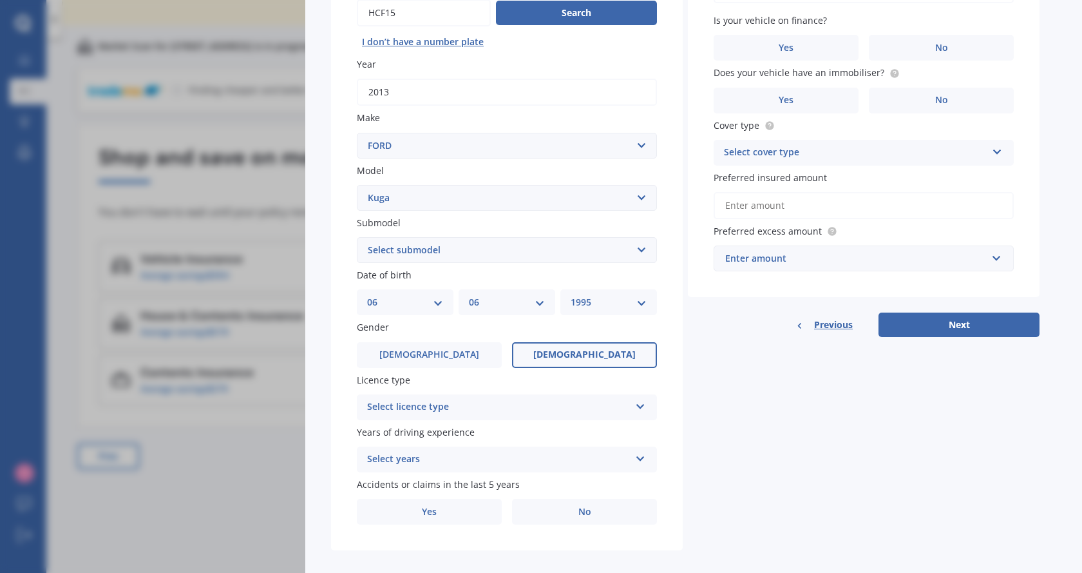
scroll to position [180, 0]
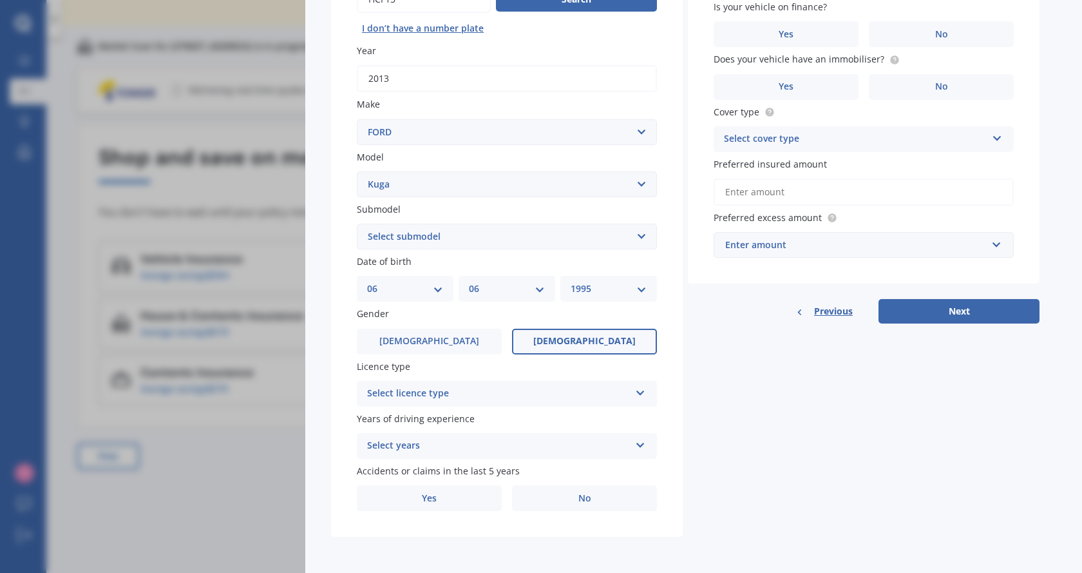
click at [632, 392] on div "Select licence type NZ Full NZ Restricted NZ Learners [GEOGRAPHIC_DATA] [GEOGRA…" at bounding box center [507, 394] width 300 height 26
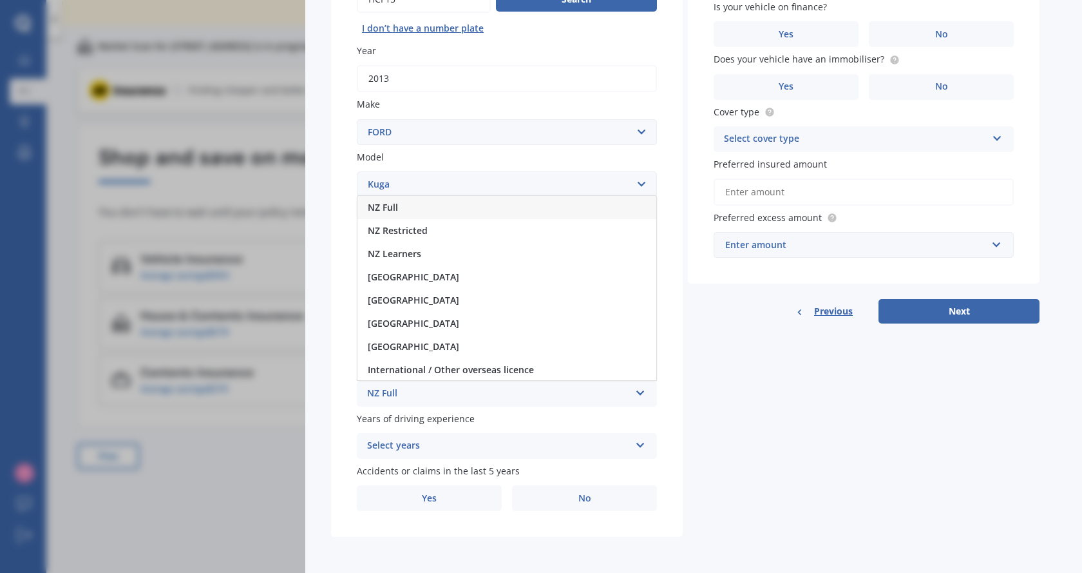
click at [387, 207] on span "NZ Full" at bounding box center [383, 207] width 30 height 12
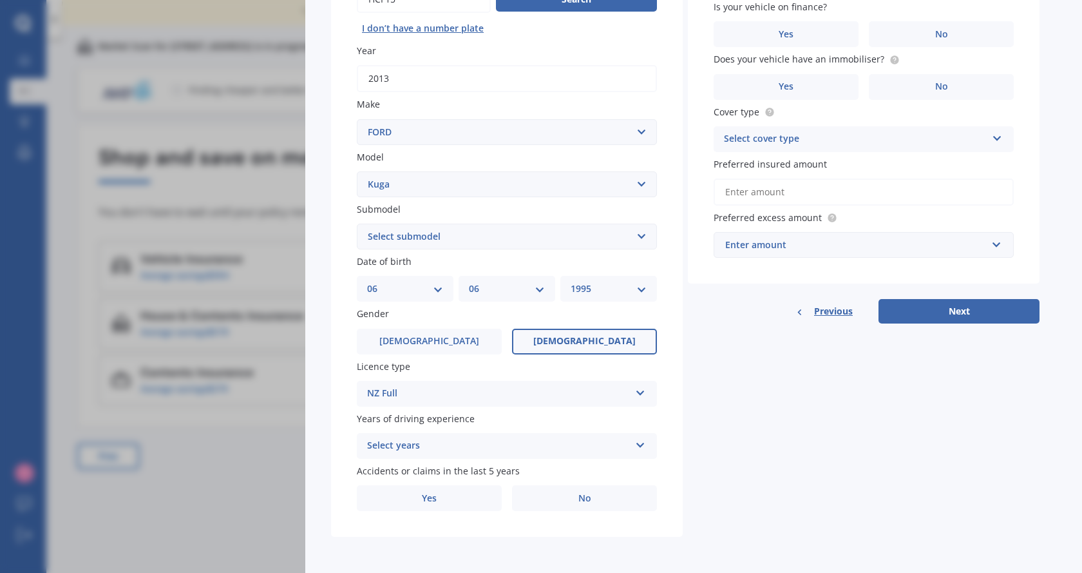
click at [646, 441] on div "Select years 5 or more years 4 years 3 years 2 years 1 year" at bounding box center [507, 446] width 300 height 26
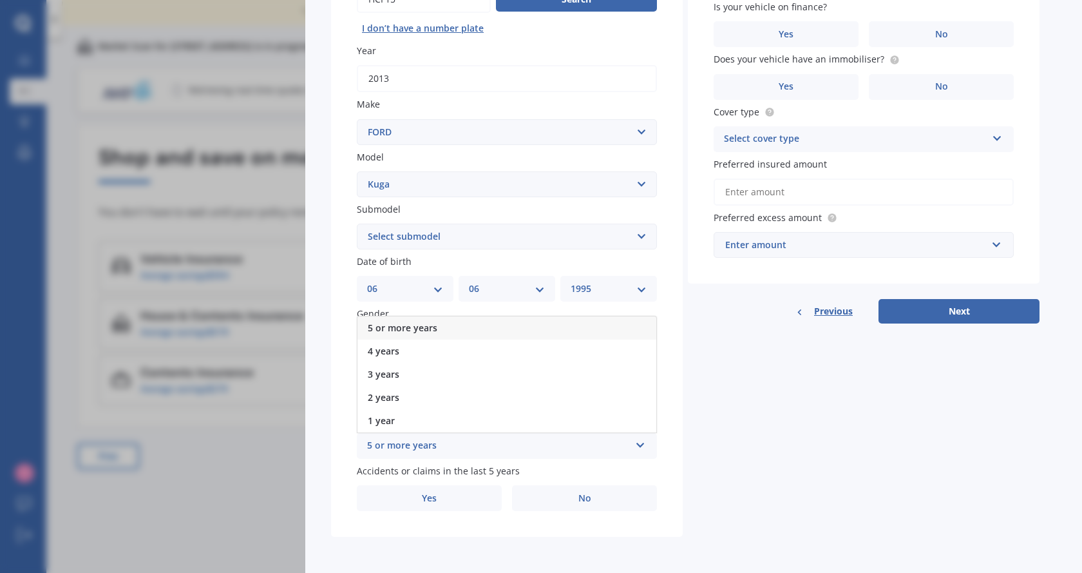
click at [426, 328] on span "5 or more years" at bounding box center [403, 327] width 70 height 12
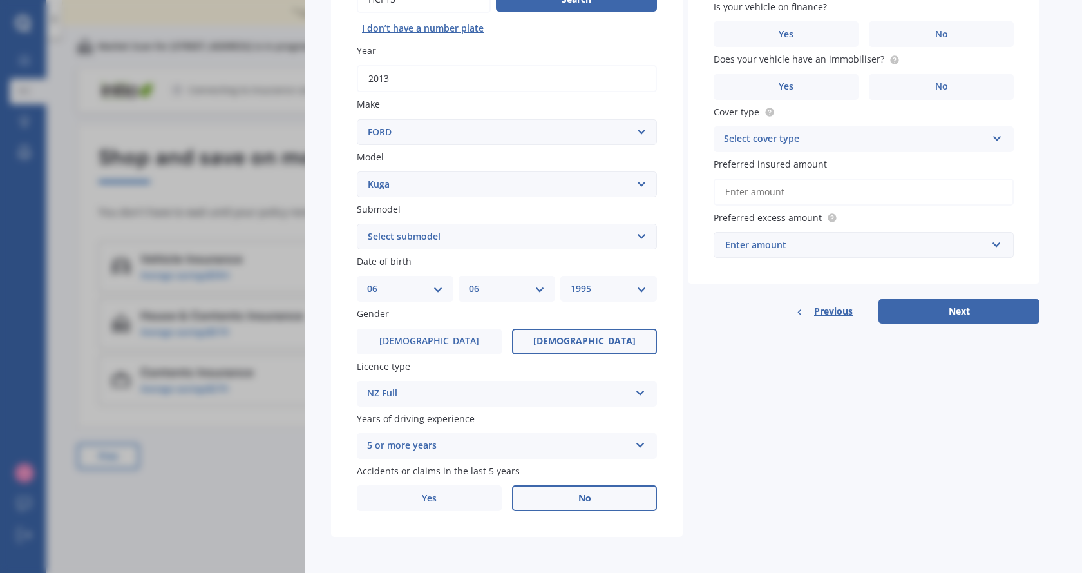
click at [602, 495] on label "No" at bounding box center [584, 498] width 145 height 26
click at [0, 0] on input "No" at bounding box center [0, 0] width 0 height 0
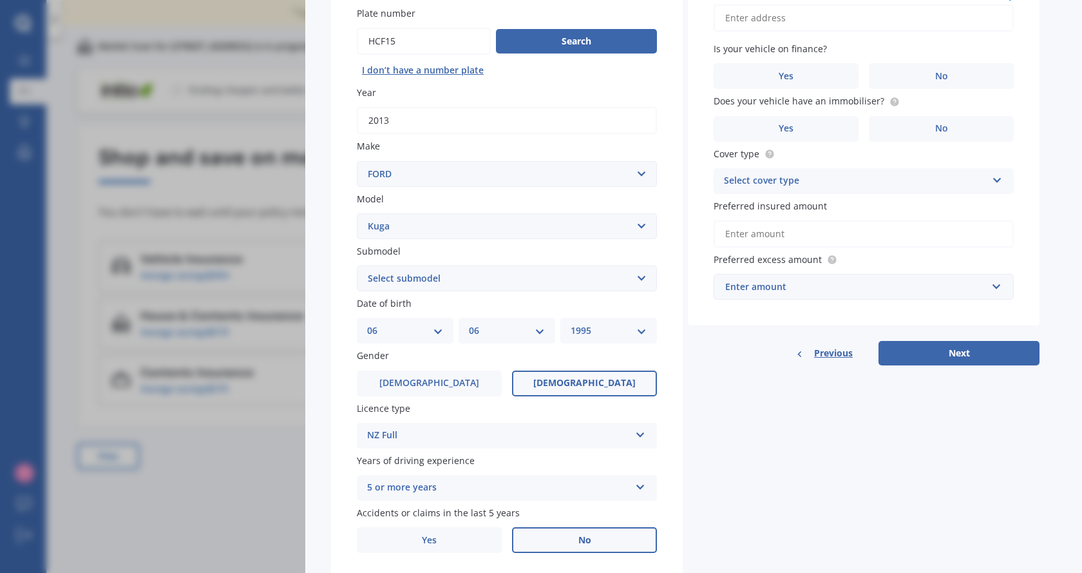
scroll to position [115, 0]
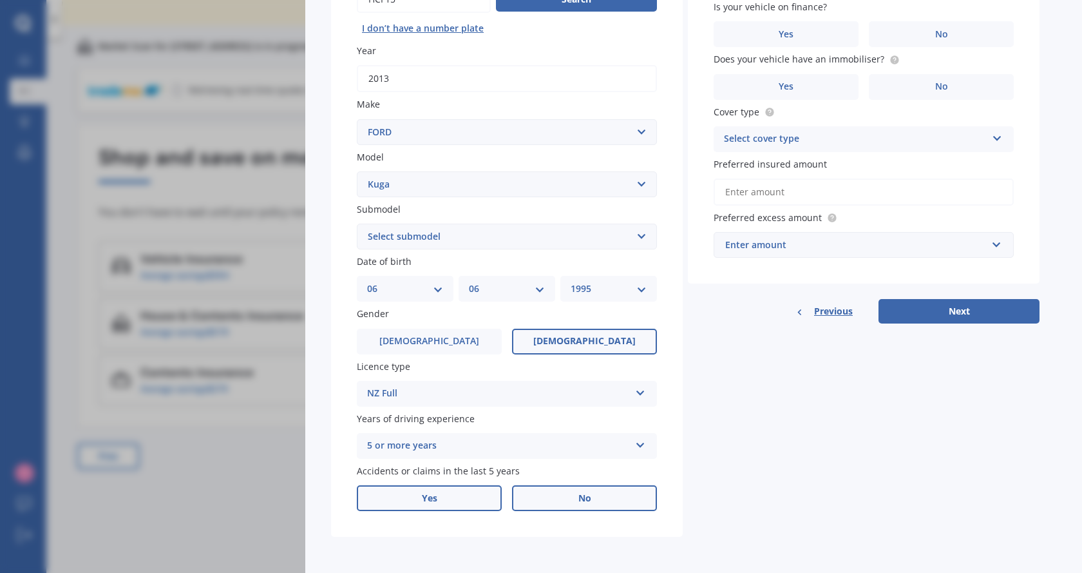
click at [437, 486] on label "Yes" at bounding box center [429, 498] width 145 height 26
click at [0, 0] on input "Yes" at bounding box center [0, 0] width 0 height 0
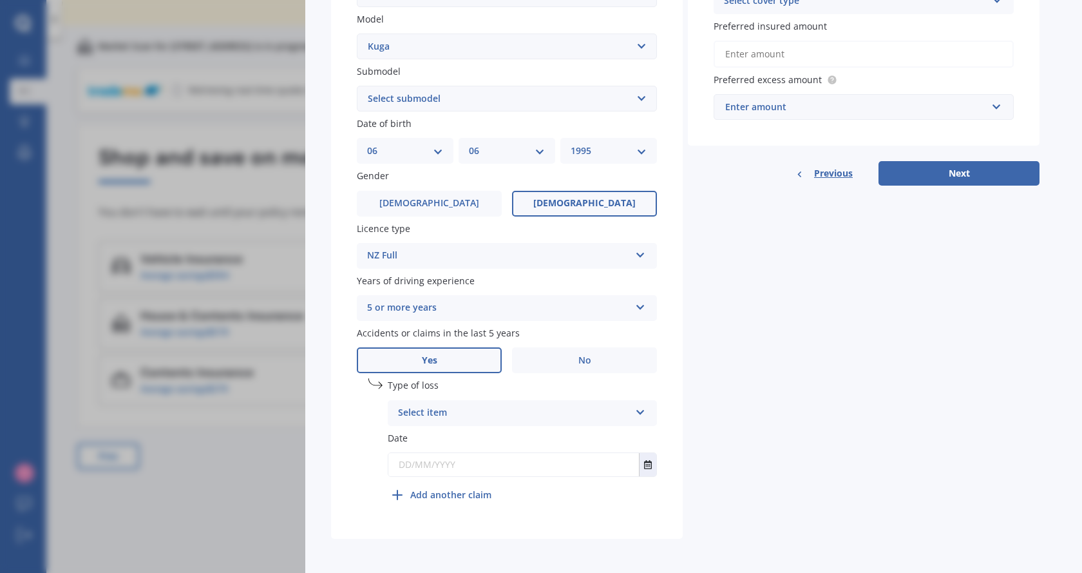
scroll to position [320, 0]
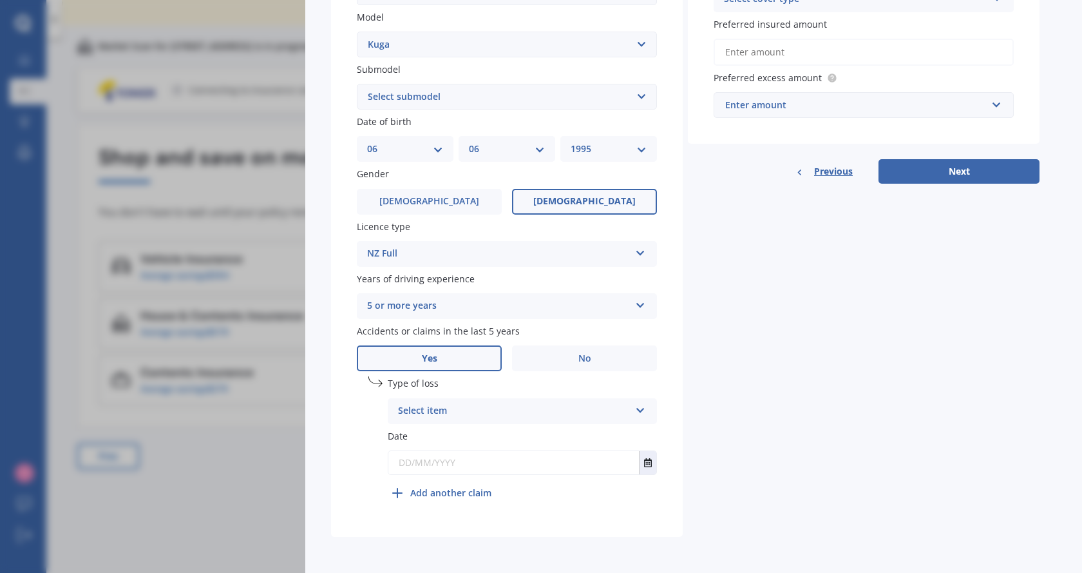
click at [473, 407] on div "Select item" at bounding box center [514, 410] width 232 height 15
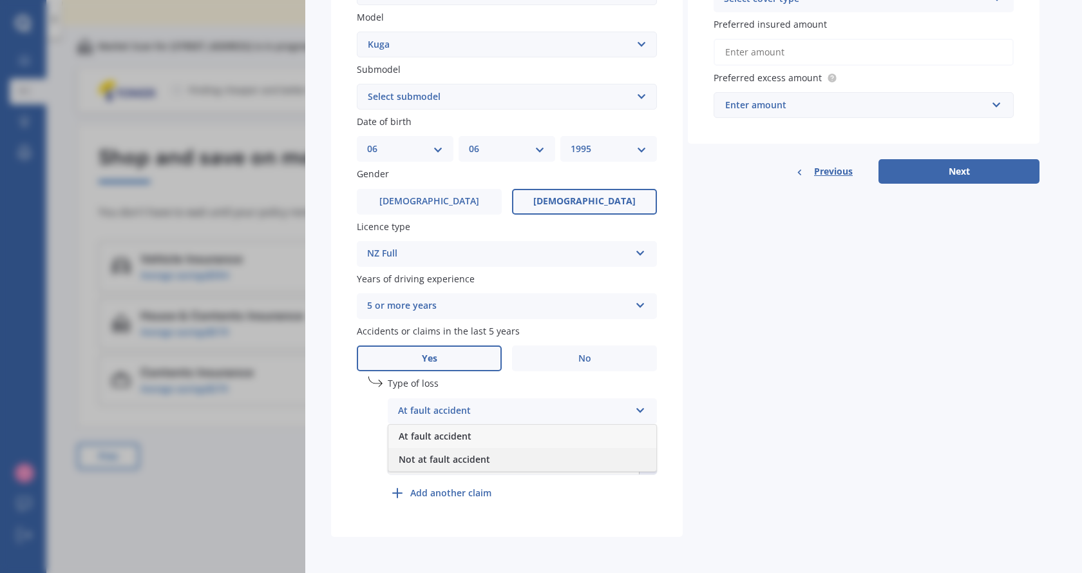
click at [431, 461] on span "Not at fault accident" at bounding box center [444, 459] width 91 height 12
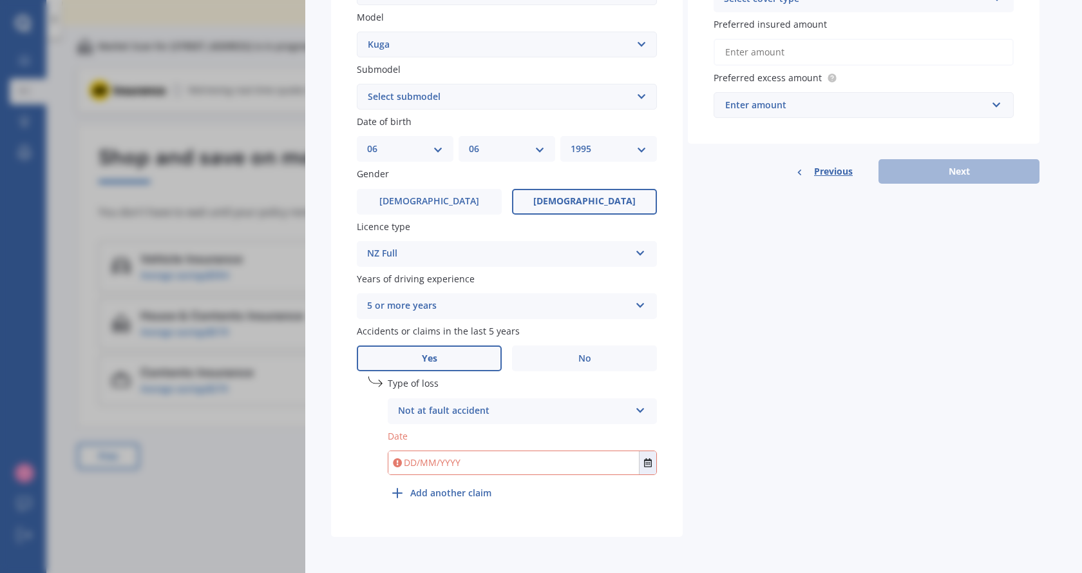
click at [423, 460] on input "text" at bounding box center [513, 462] width 251 height 23
click at [651, 468] on button "Select date" at bounding box center [647, 462] width 17 height 23
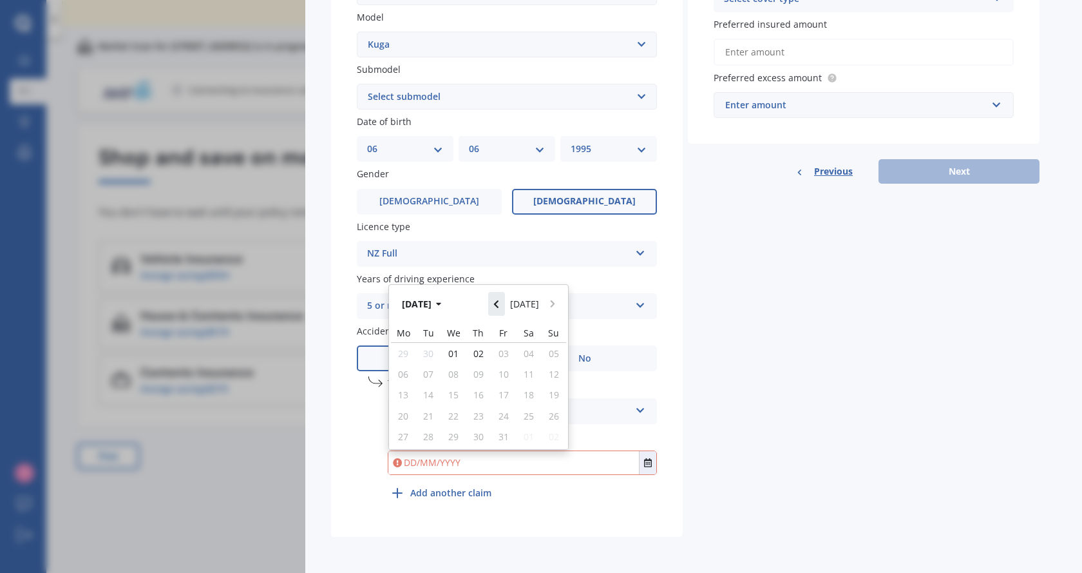
click at [499, 301] on icon "Navigate back" at bounding box center [496, 304] width 6 height 9
drag, startPoint x: 394, startPoint y: 296, endPoint x: 403, endPoint y: 305, distance: 12.3
click at [393, 299] on div "[DATE] [DATE]" at bounding box center [478, 304] width 179 height 38
drag, startPoint x: 441, startPoint y: 305, endPoint x: 461, endPoint y: 343, distance: 42.4
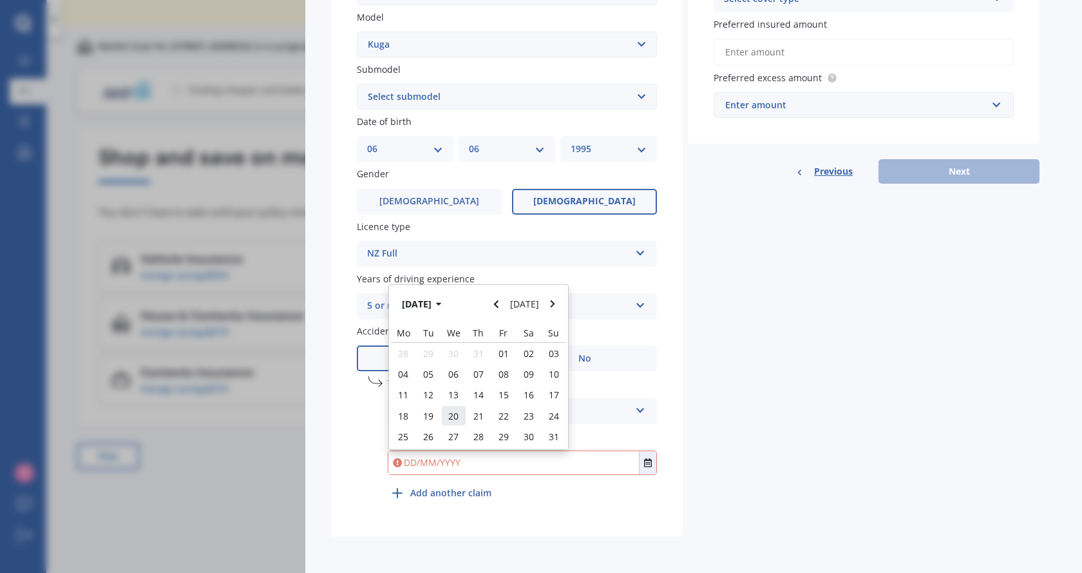
click at [442, 305] on button "[DATE]" at bounding box center [423, 303] width 55 height 23
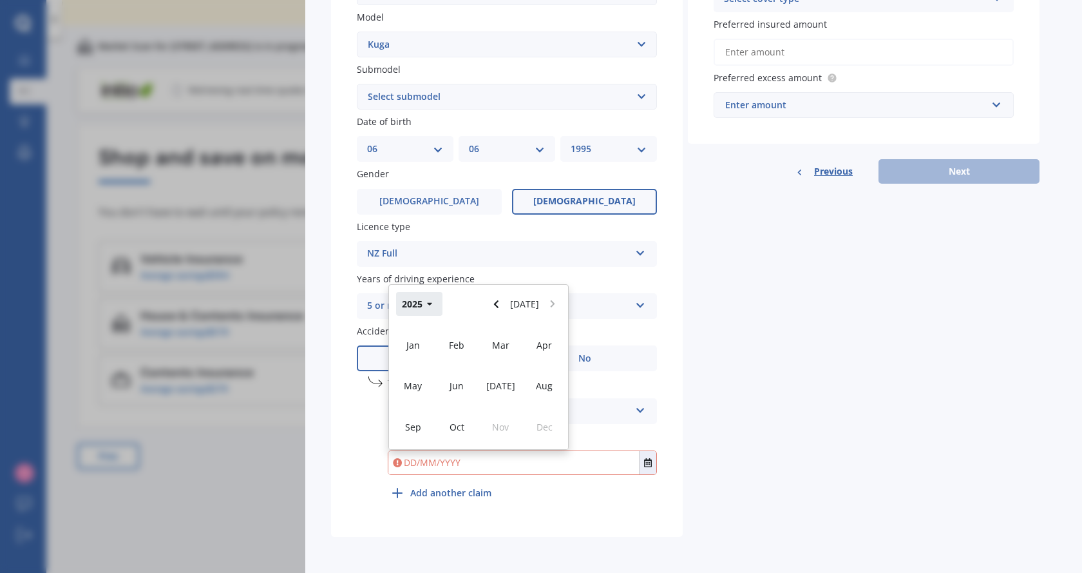
click at [413, 303] on button "2025" at bounding box center [419, 303] width 46 height 23
click at [544, 347] on span "2022" at bounding box center [544, 345] width 21 height 12
click at [549, 390] on span "Aug" at bounding box center [544, 385] width 17 height 12
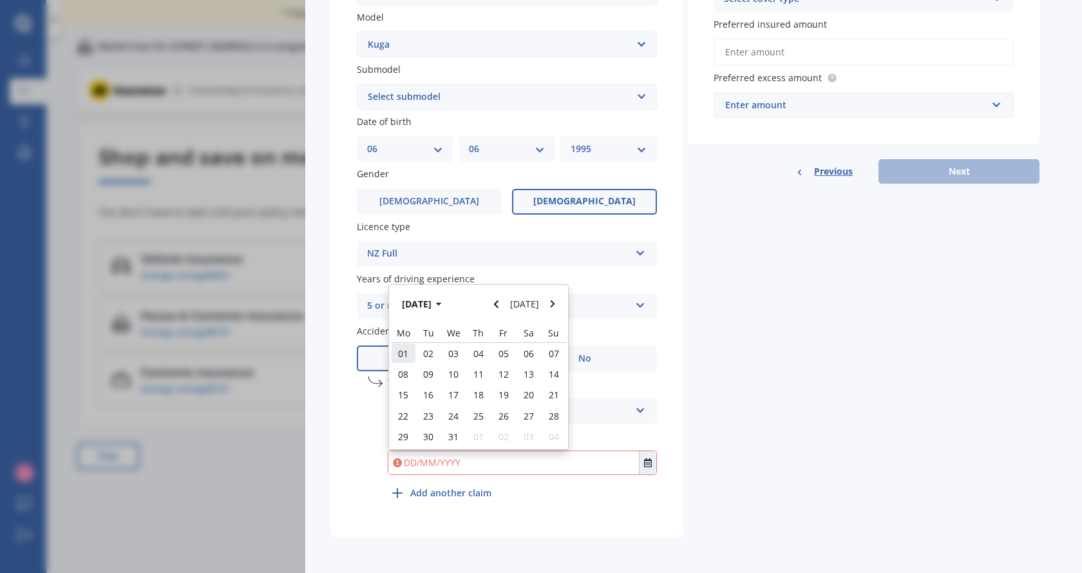
click at [411, 352] on div "01" at bounding box center [403, 353] width 25 height 21
type input "[DATE]"
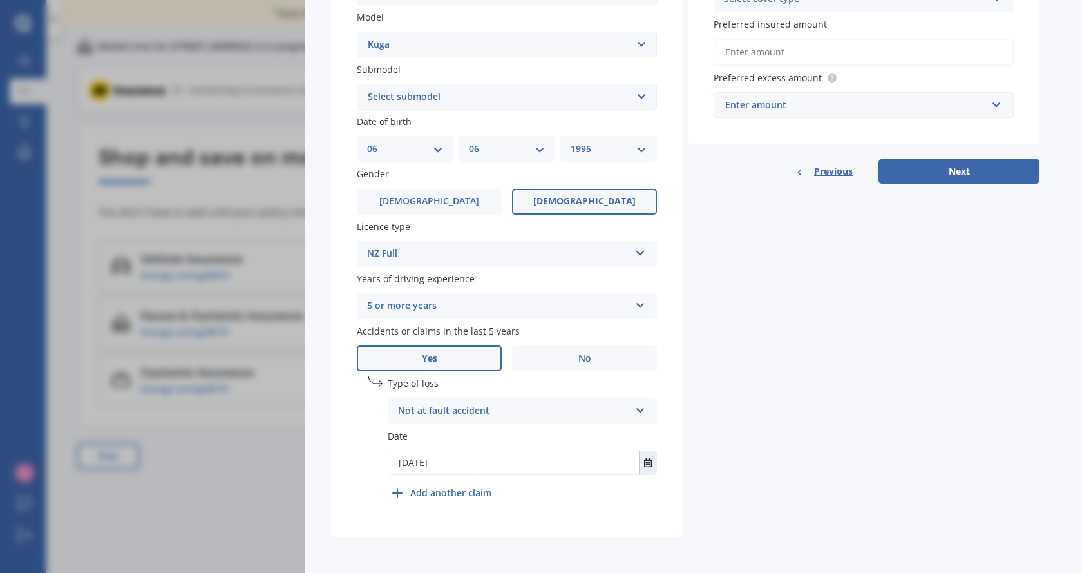
drag, startPoint x: 716, startPoint y: 428, endPoint x: 726, endPoint y: 432, distance: 10.2
click at [716, 428] on div "Details Plate number Search I don’t have a number plate Year [DATE] Make Select…" at bounding box center [685, 156] width 709 height 761
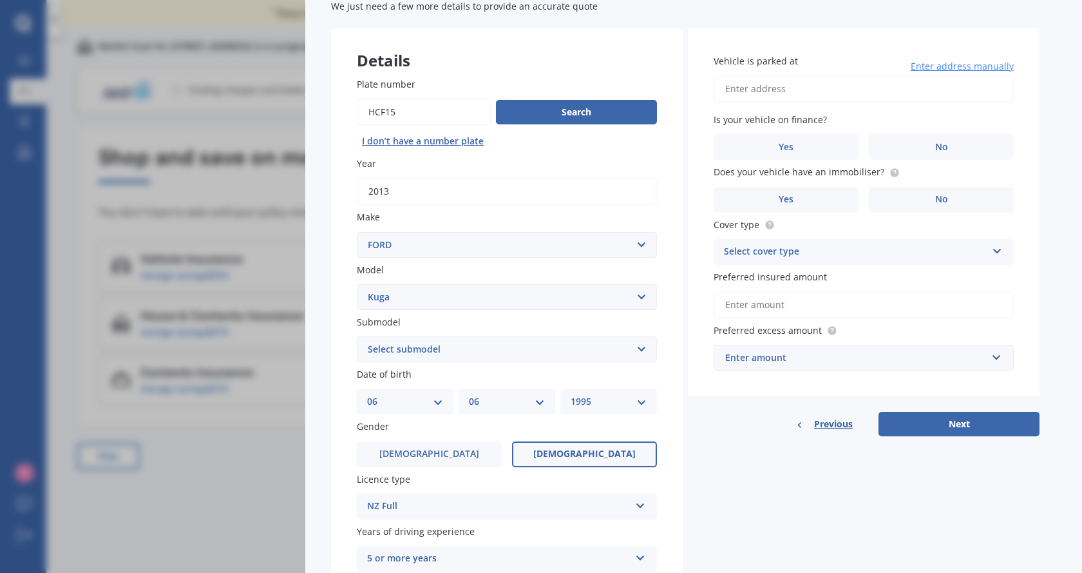
scroll to position [62, 0]
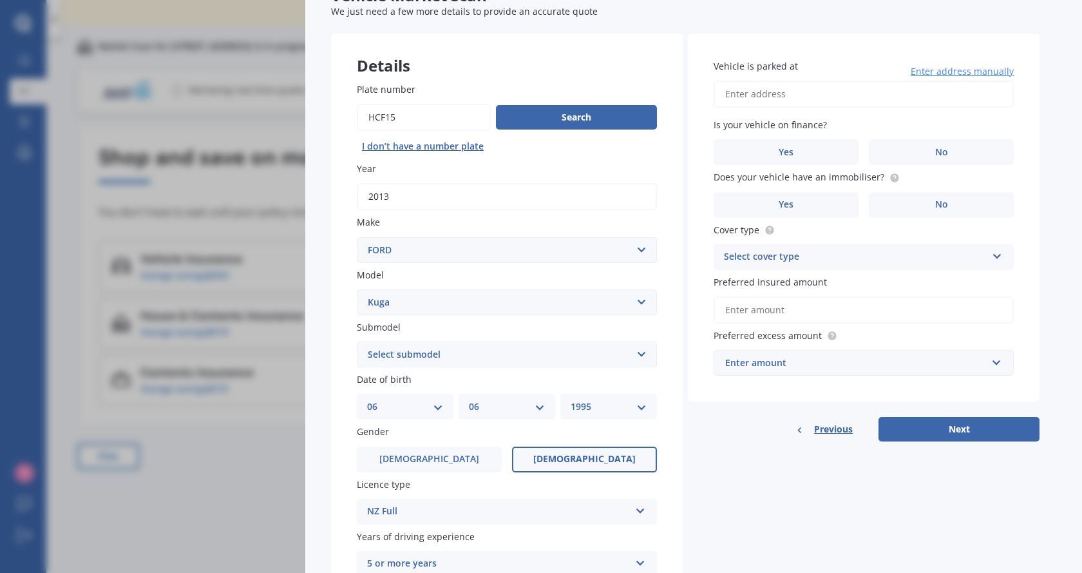
click at [778, 92] on input "Vehicle is parked at" at bounding box center [864, 94] width 300 height 27
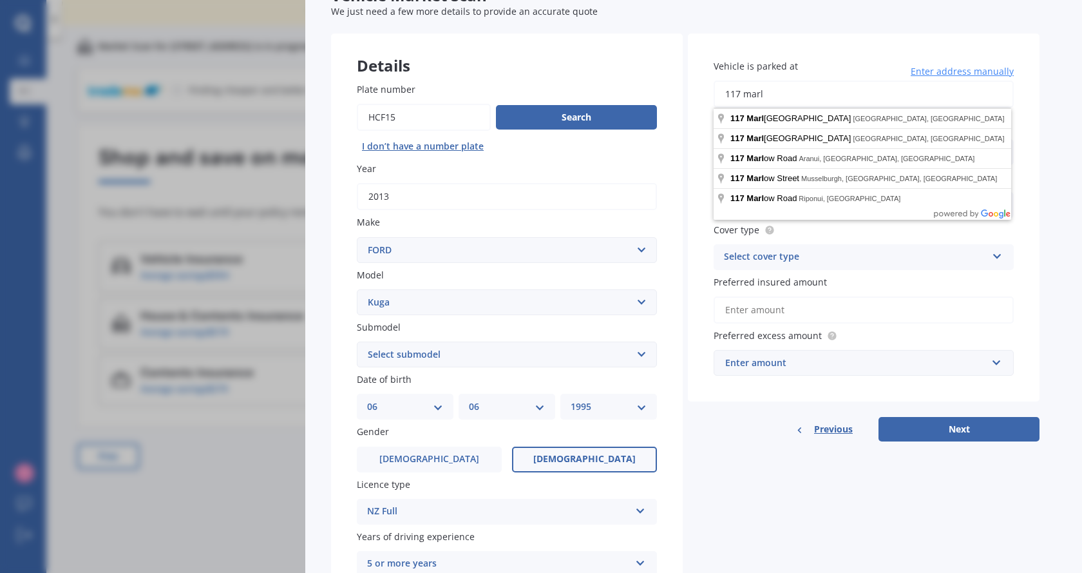
click at [973, 94] on input "117 marl" at bounding box center [864, 94] width 300 height 27
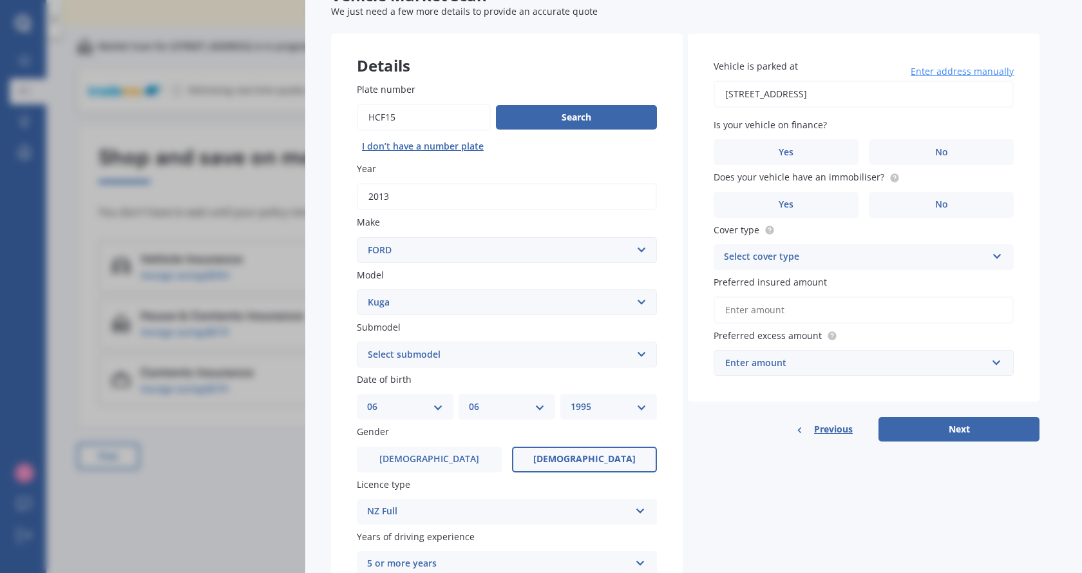
type input "[STREET_ADDRESS]"
click at [926, 160] on label "No" at bounding box center [941, 152] width 145 height 26
click at [0, 0] on input "No" at bounding box center [0, 0] width 0 height 0
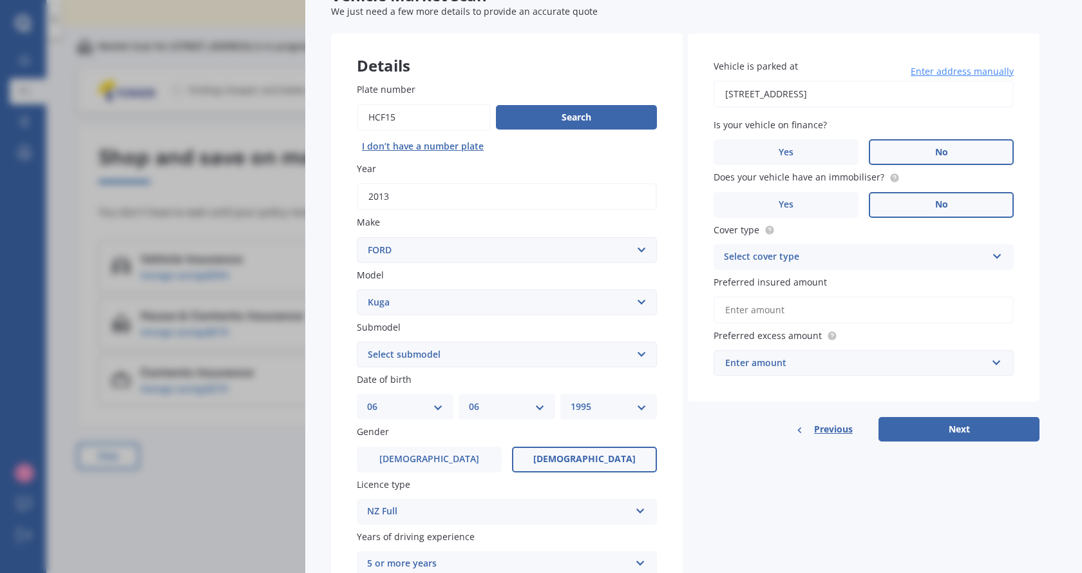
click at [968, 211] on label "No" at bounding box center [941, 205] width 145 height 26
click at [0, 0] on input "No" at bounding box center [0, 0] width 0 height 0
click at [892, 260] on div "Select cover type" at bounding box center [855, 256] width 263 height 15
click at [808, 282] on div "Comprehensive" at bounding box center [863, 282] width 299 height 23
click at [924, 318] on input "Preferred insured amount" at bounding box center [864, 309] width 300 height 27
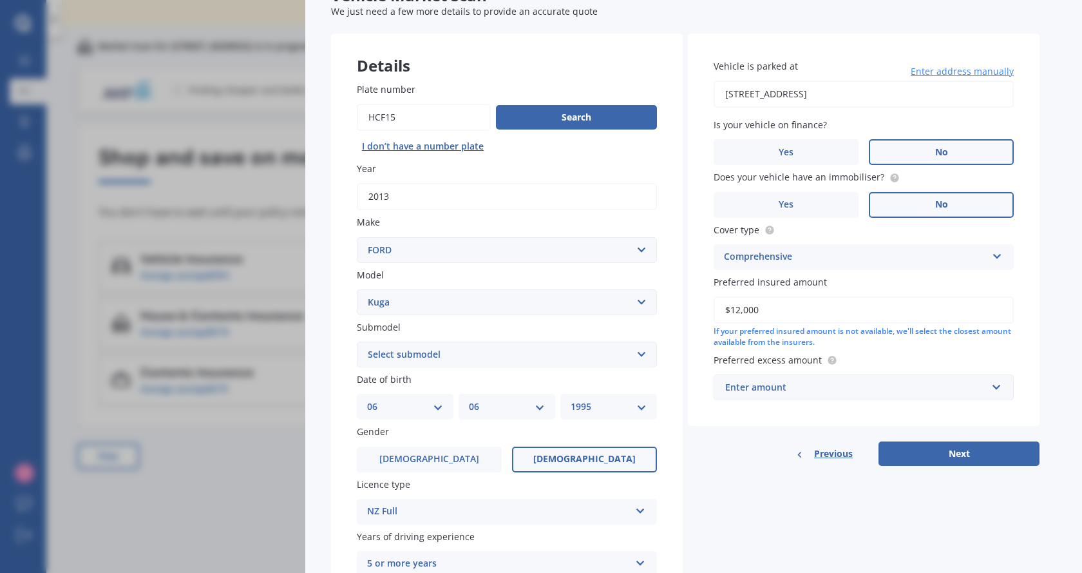
type input "$12,000"
click at [832, 385] on div "Enter amount" at bounding box center [856, 387] width 262 height 14
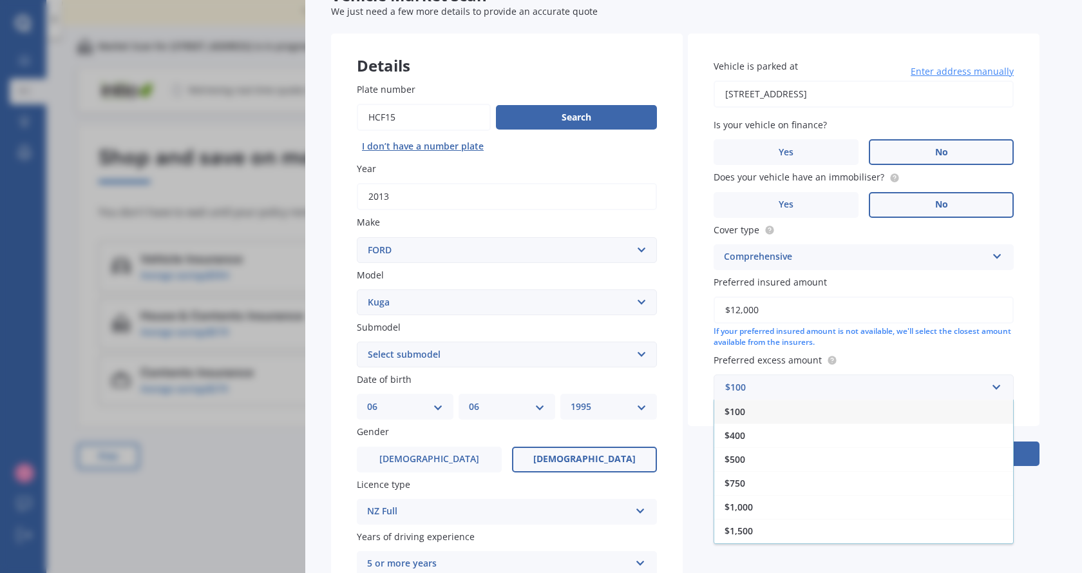
drag, startPoint x: 747, startPoint y: 435, endPoint x: 757, endPoint y: 437, distance: 10.5
click at [747, 434] on div "$400" at bounding box center [863, 435] width 299 height 24
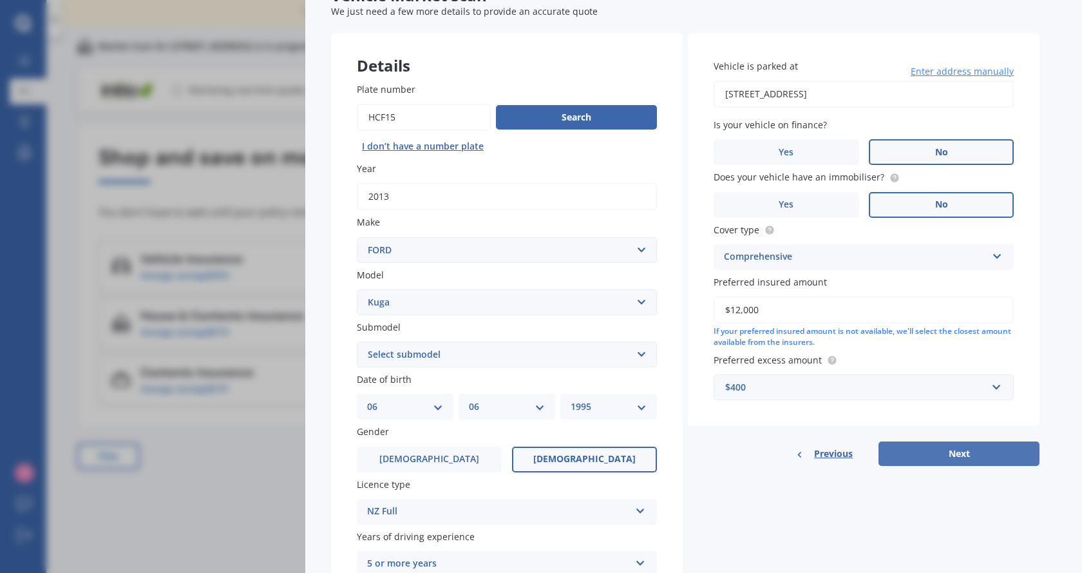
click at [968, 451] on button "Next" at bounding box center [959, 453] width 161 height 24
click at [541, 350] on select "Select submodel (All other) 2.5 turbo Ambiente Diesel Ambiente EcoBoost Petrol …" at bounding box center [507, 354] width 300 height 26
select select "(ALL OTHER)"
click at [357, 341] on select "Select submodel (All other) 2.5 turbo Ambiente Diesel Ambiente EcoBoost Petrol …" at bounding box center [507, 354] width 300 height 26
click at [970, 449] on button "Next" at bounding box center [959, 453] width 161 height 24
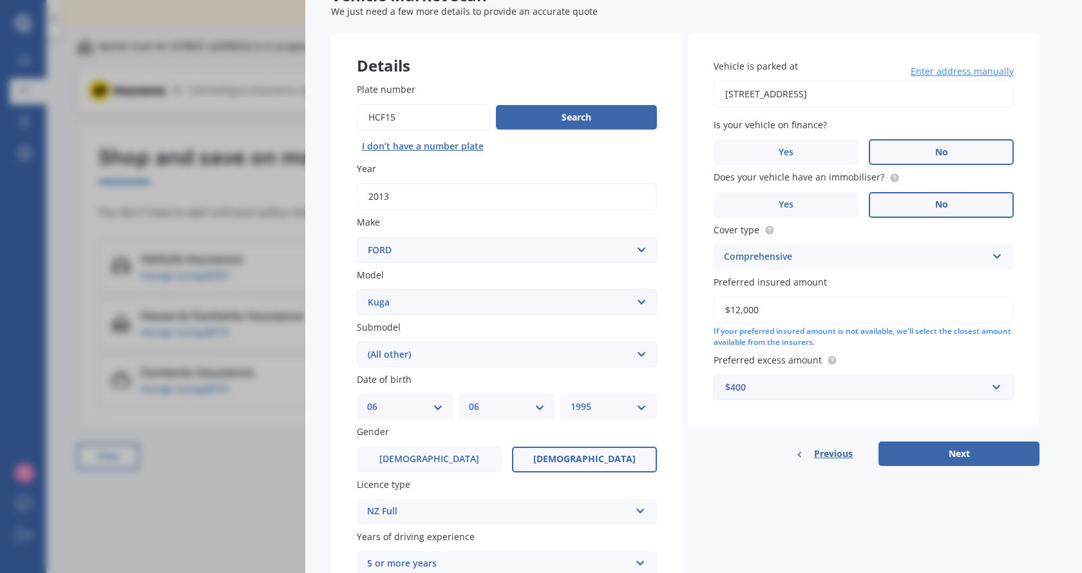
select select "06"
select select "1995"
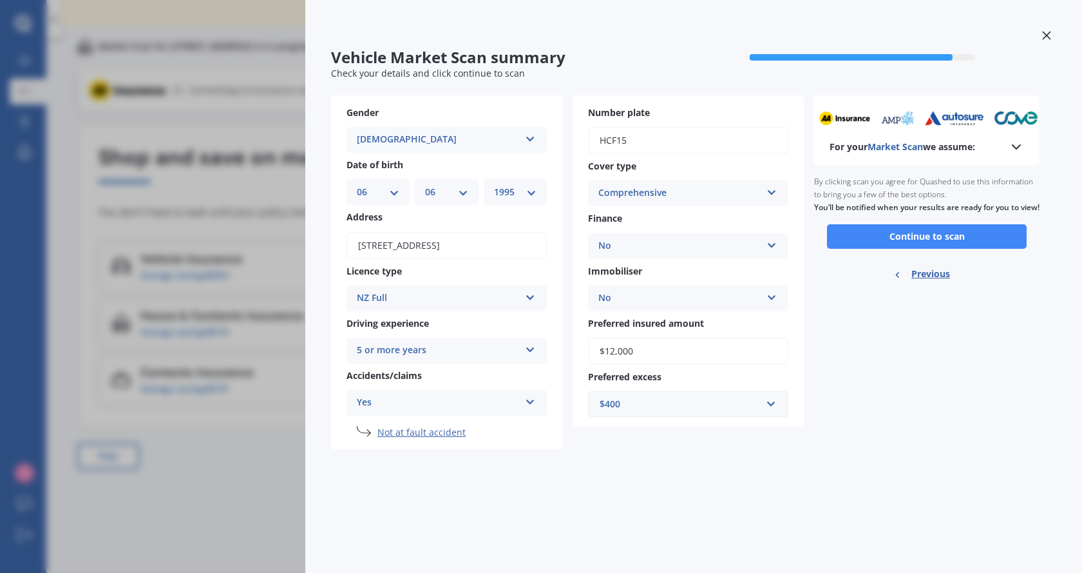
scroll to position [0, 0]
click at [910, 244] on button "Continue to scan" at bounding box center [927, 236] width 200 height 24
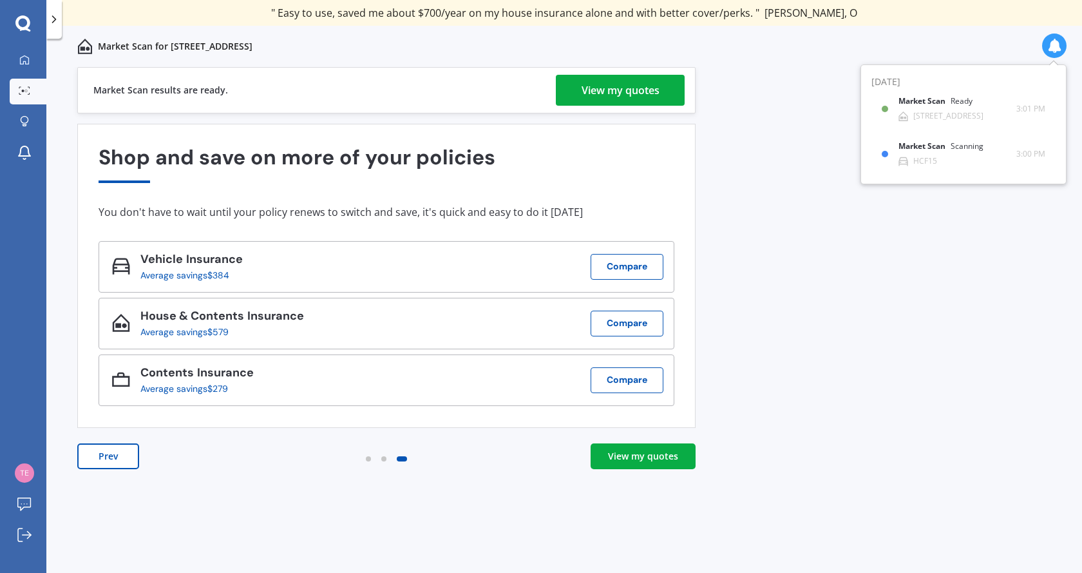
click at [655, 454] on div "View my quotes" at bounding box center [643, 456] width 70 height 13
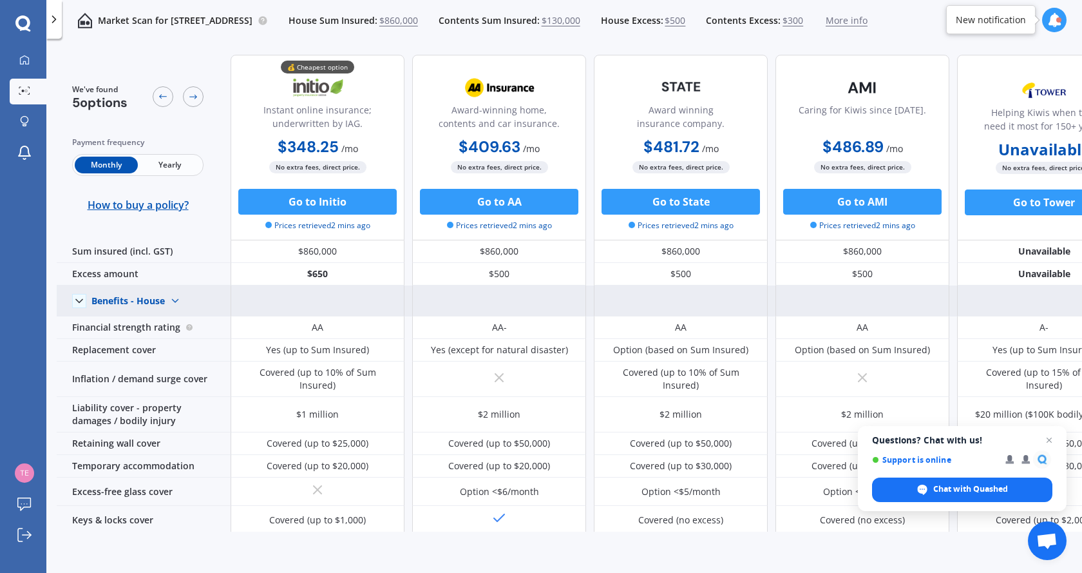
drag, startPoint x: 315, startPoint y: 202, endPoint x: 200, endPoint y: 292, distance: 146.3
click at [200, 292] on div "We've found 5 options Payment frequency Monthly Yearly How to buy a policy? 💰 C…" at bounding box center [594, 516] width 1075 height 945
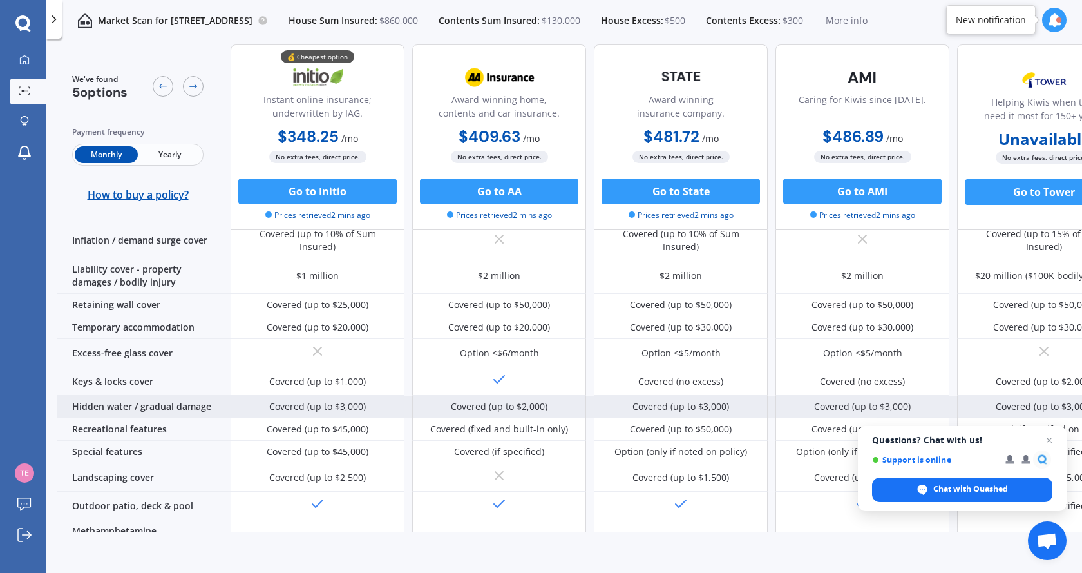
scroll to position [132, 0]
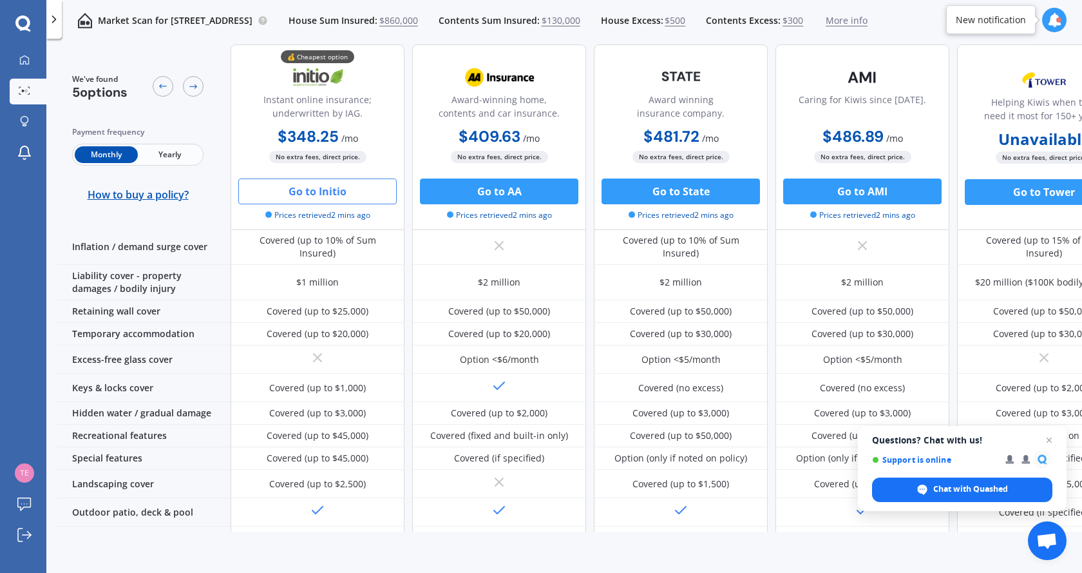
click at [316, 189] on button "Go to Initio" at bounding box center [317, 191] width 158 height 26
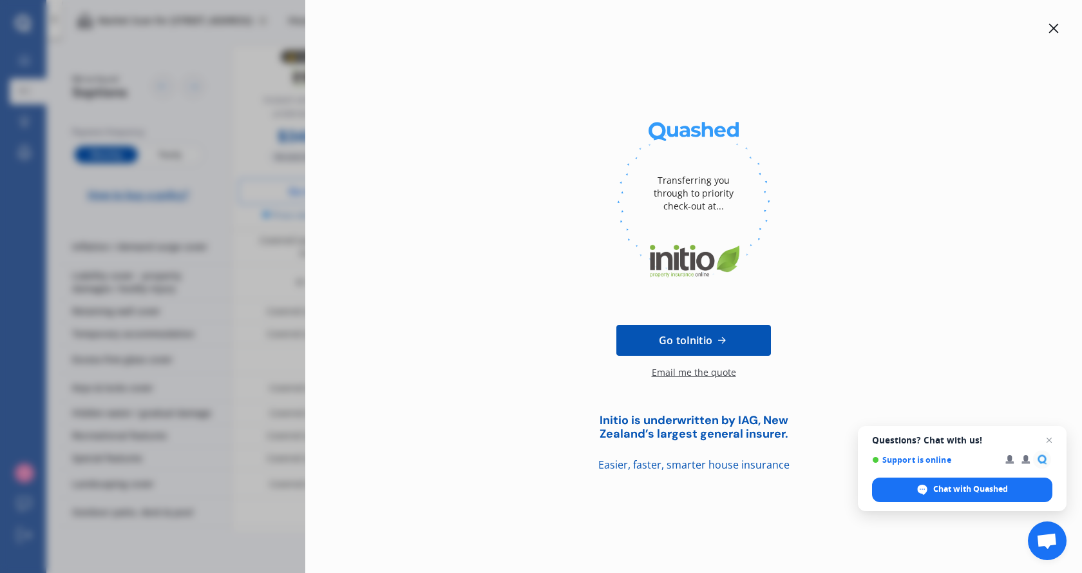
drag, startPoint x: 1051, startPoint y: 33, endPoint x: 1003, endPoint y: 84, distance: 69.3
click at [1049, 33] on div at bounding box center [1053, 28] width 15 height 15
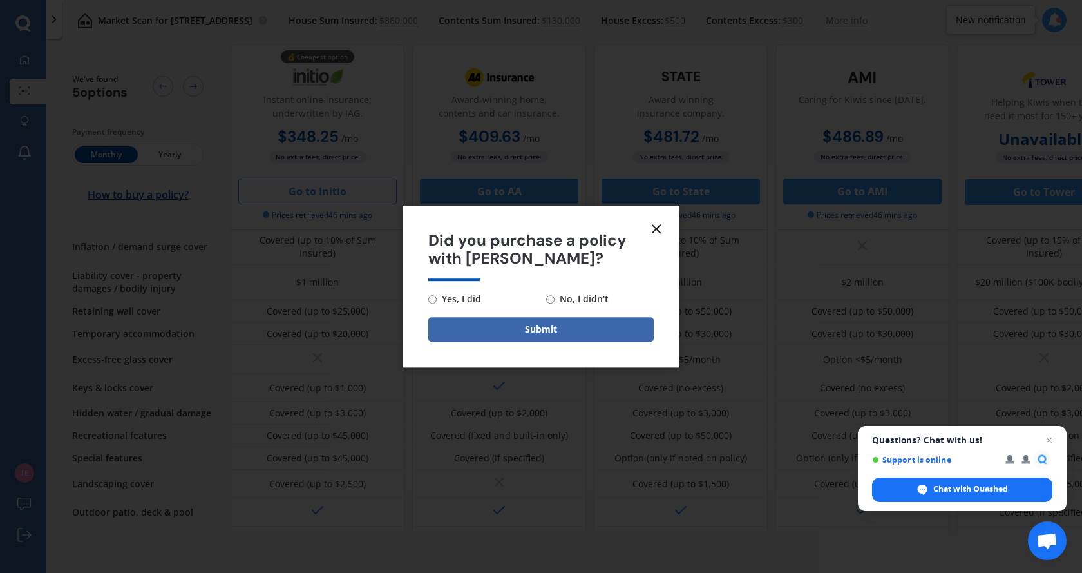
drag, startPoint x: 657, startPoint y: 224, endPoint x: 650, endPoint y: 225, distance: 7.1
click at [656, 224] on icon at bounding box center [656, 228] width 15 height 15
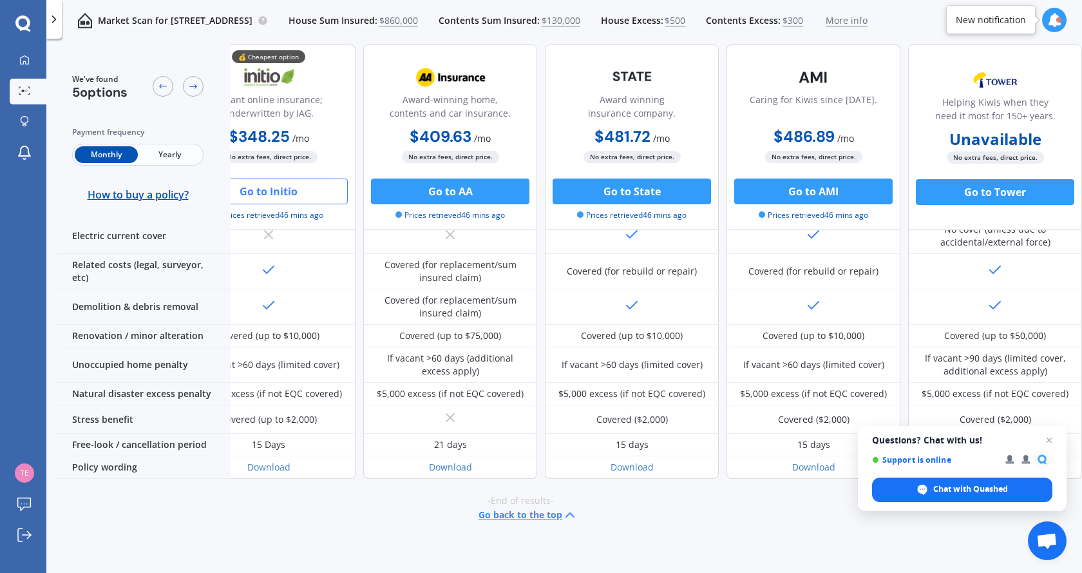
scroll to position [0, 55]
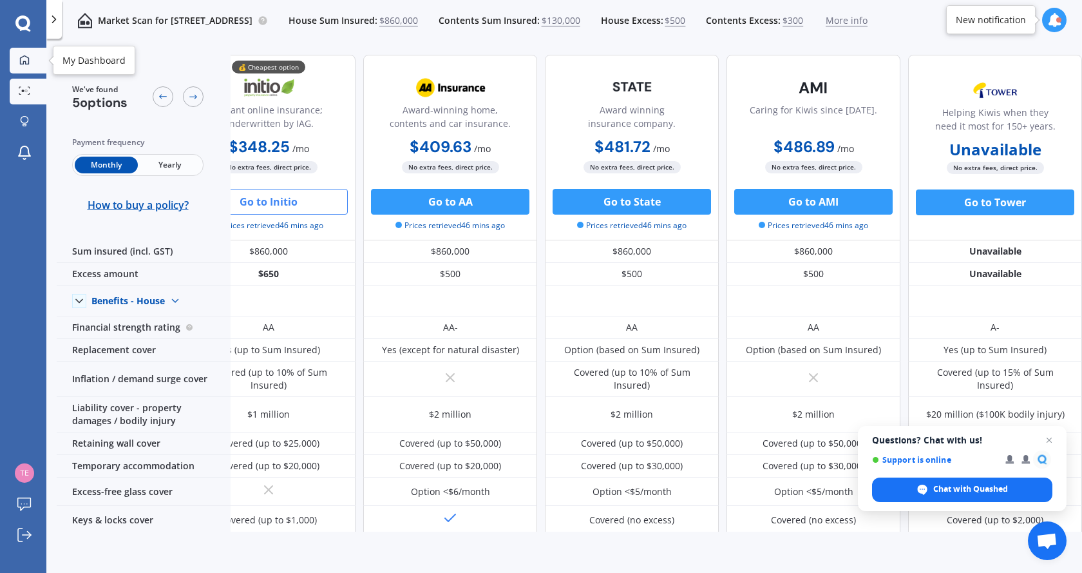
click at [22, 61] on icon at bounding box center [24, 60] width 10 height 10
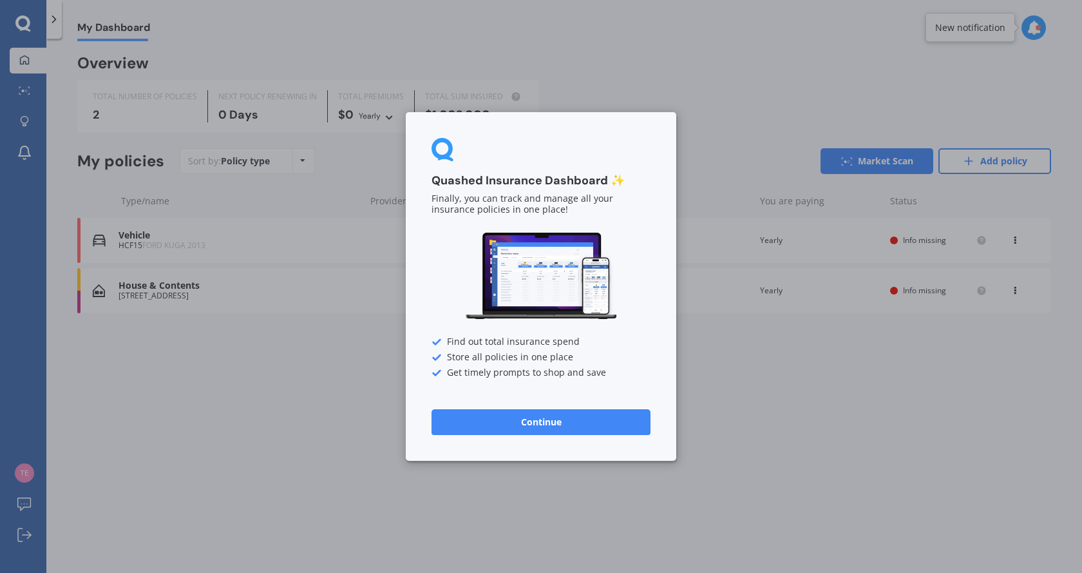
click at [535, 420] on button "Continue" at bounding box center [541, 422] width 219 height 26
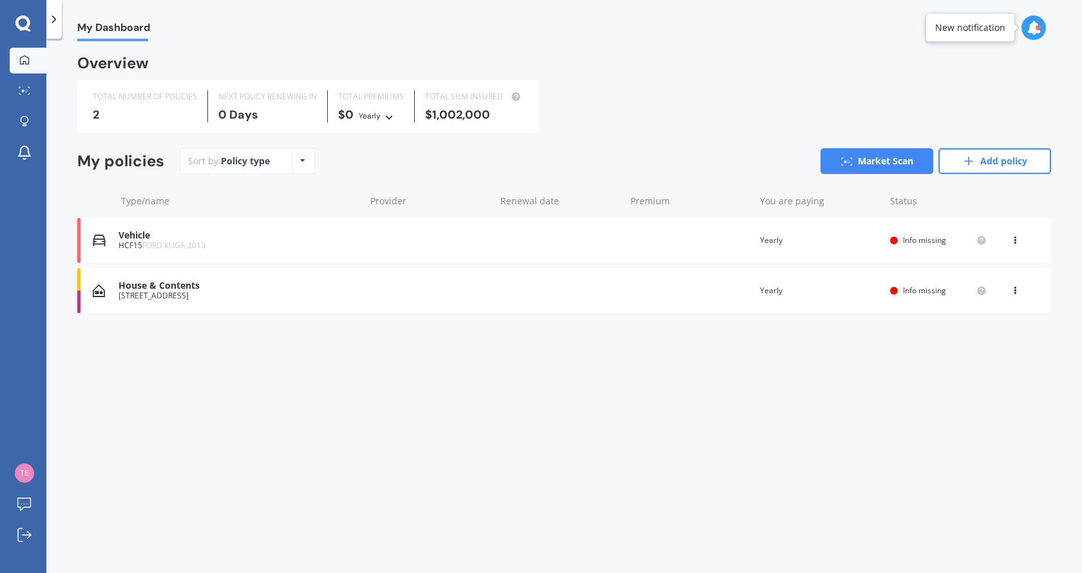
click at [888, 241] on div "Vehicle HCF15 FORD KUGA 2013 Renewal date Premium You are paying Yearly Status …" at bounding box center [564, 240] width 974 height 45
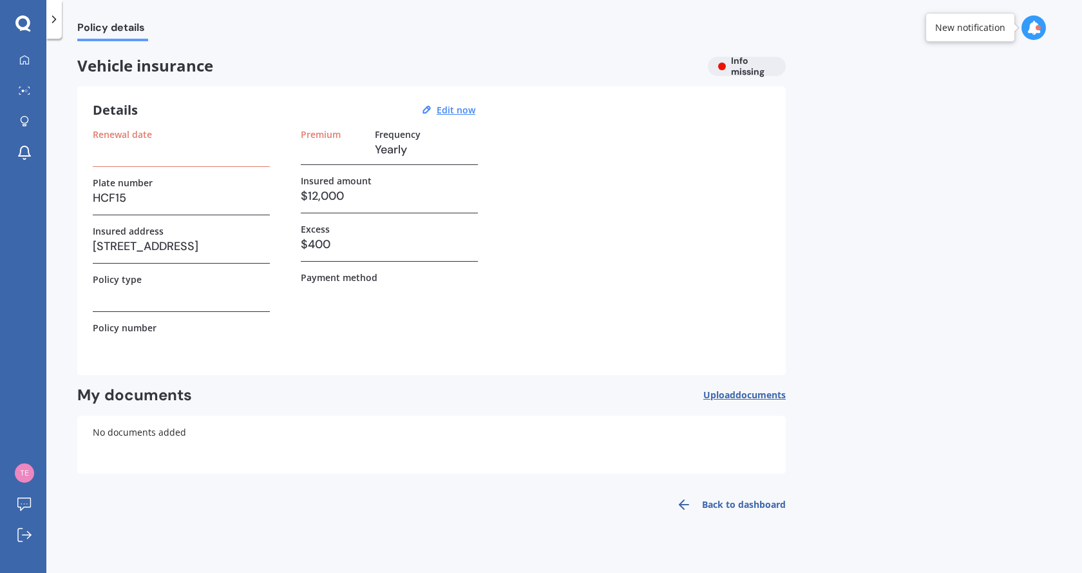
click at [126, 154] on h3 at bounding box center [181, 149] width 177 height 19
click at [459, 113] on u "Edit now" at bounding box center [456, 110] width 39 height 12
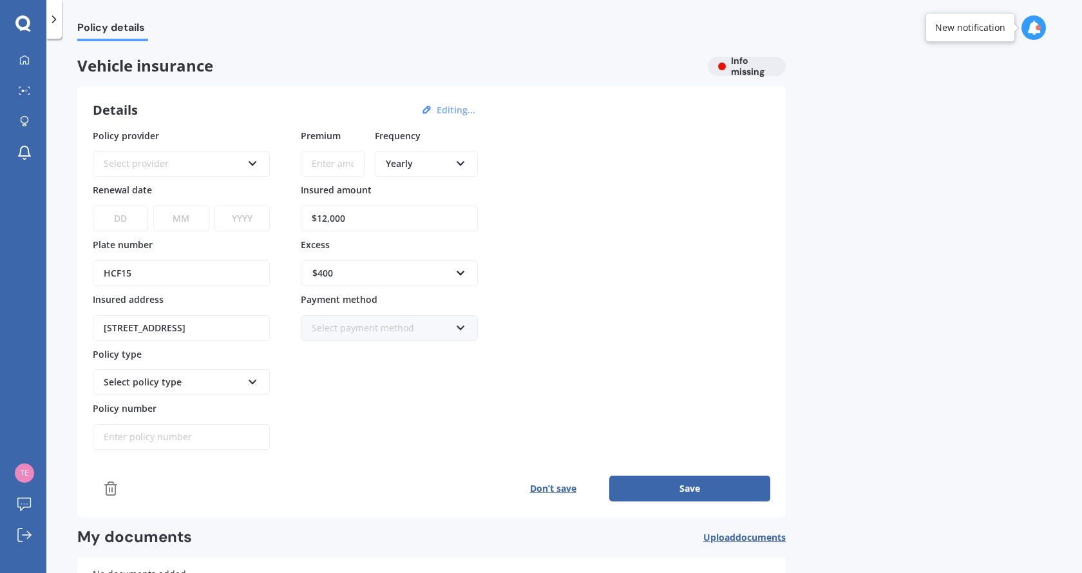
click at [163, 169] on div "Select provider" at bounding box center [173, 164] width 139 height 14
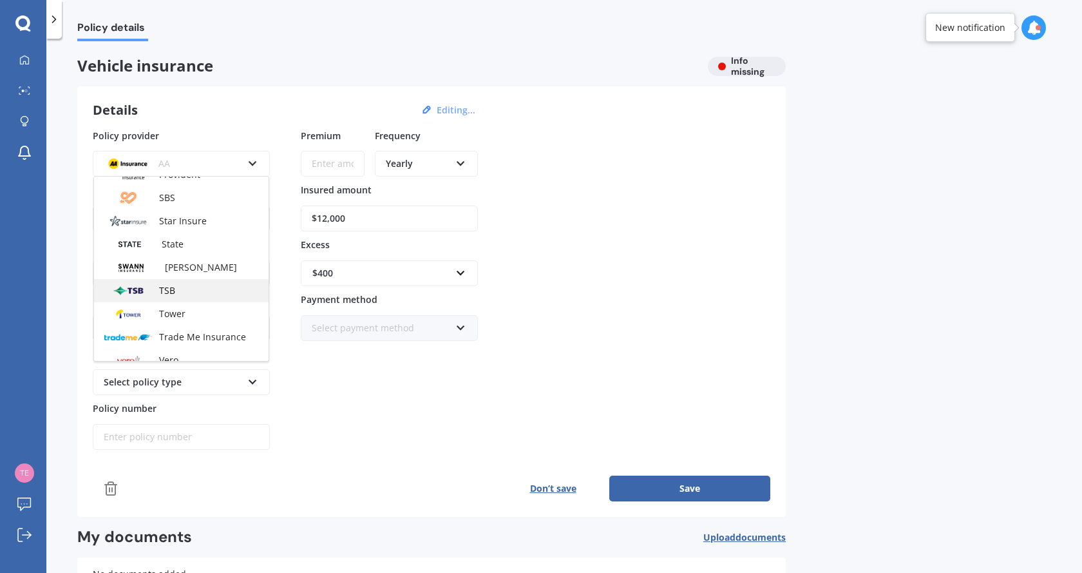
scroll to position [558, 0]
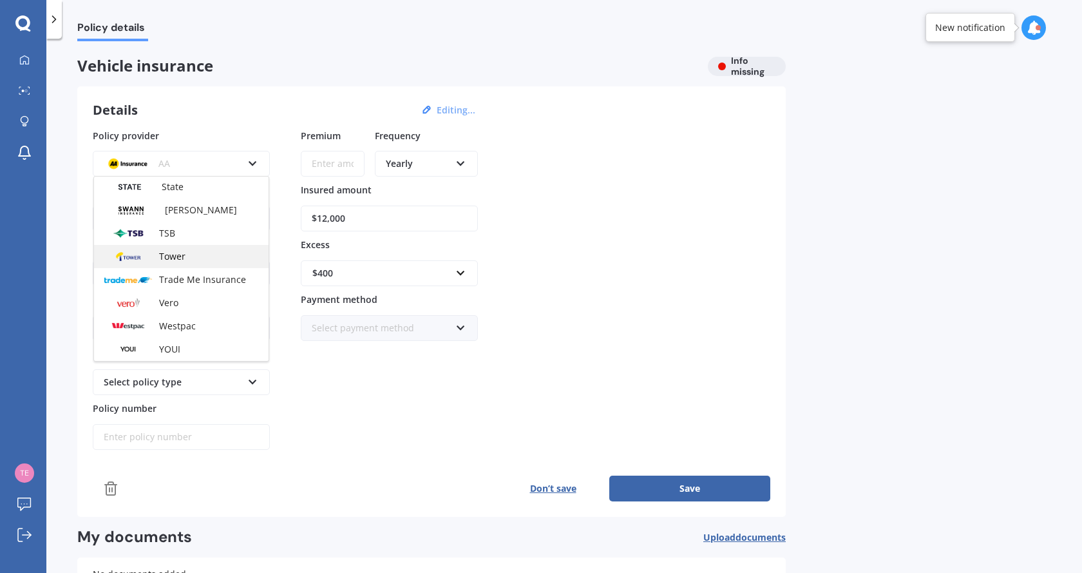
drag, startPoint x: 165, startPoint y: 259, endPoint x: 202, endPoint y: 241, distance: 41.5
click at [166, 259] on span "Tower" at bounding box center [172, 256] width 26 height 12
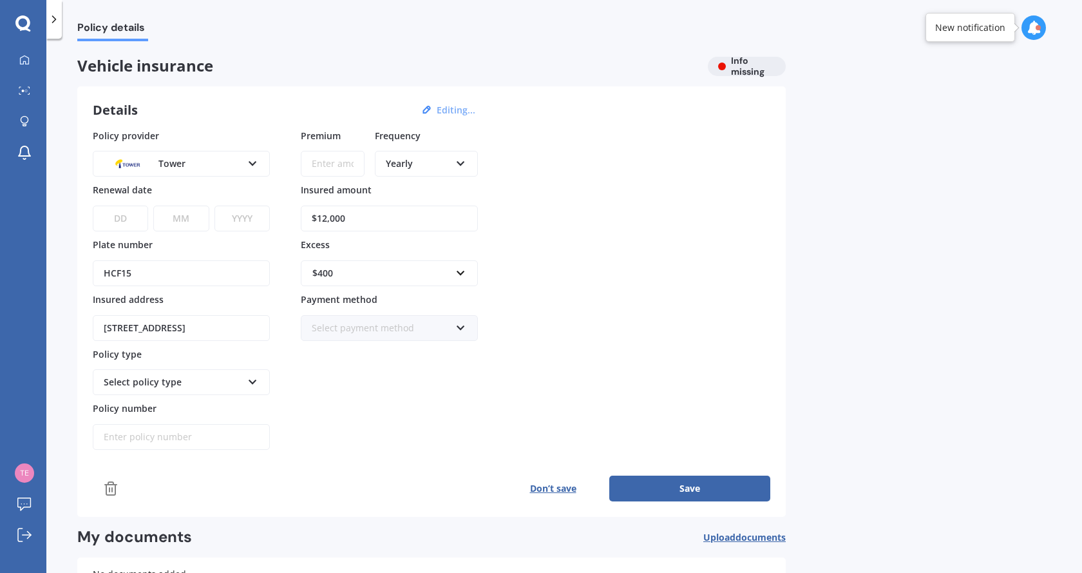
click at [333, 162] on input "Premium" at bounding box center [333, 164] width 64 height 26
type input "$12,000.00"
click at [670, 204] on div "Policy provider Tower AA AMI AMP ANZ ASB Aioi Nissay Dowa Ando Assurant Autosur…" at bounding box center [432, 289] width 678 height 321
click at [343, 158] on input "$12,000.00" at bounding box center [333, 164] width 64 height 26
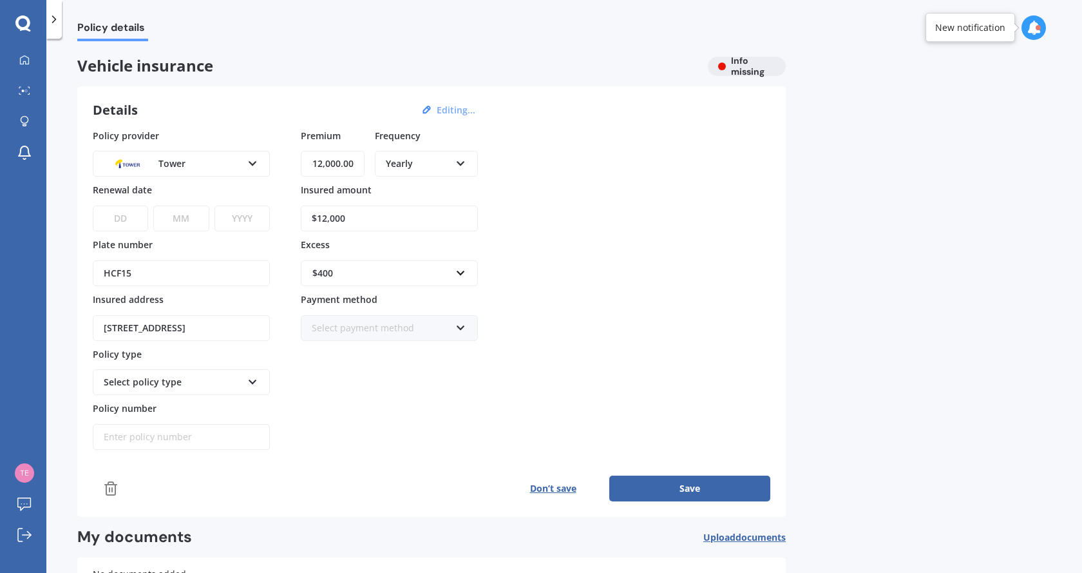
drag, startPoint x: 309, startPoint y: 160, endPoint x: 522, endPoint y: 170, distance: 212.8
click at [508, 170] on div "Policy provider Tower AA AMI AMP ANZ ASB Aioi Nissay Dowa Ando Assurant Autosur…" at bounding box center [432, 289] width 678 height 321
click at [710, 220] on div "Policy provider Tower AA AMI AMP ANZ ASB Aioi Nissay Dowa Ando Assurant Autosur…" at bounding box center [432, 289] width 678 height 321
drag, startPoint x: 689, startPoint y: 486, endPoint x: 513, endPoint y: 430, distance: 184.8
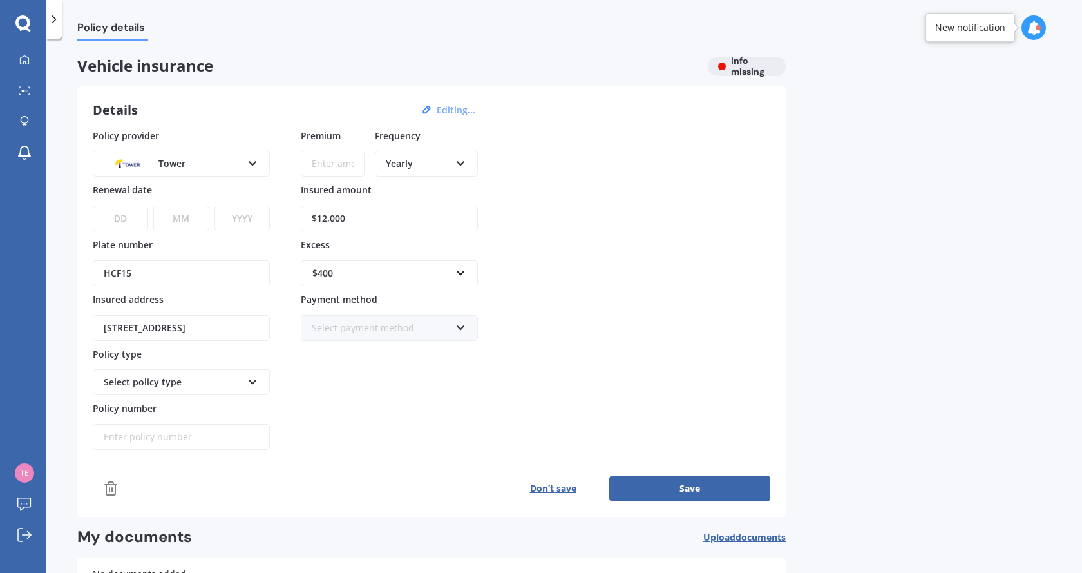
click at [689, 486] on button "Save" at bounding box center [689, 488] width 161 height 26
